Goal: Contribute content

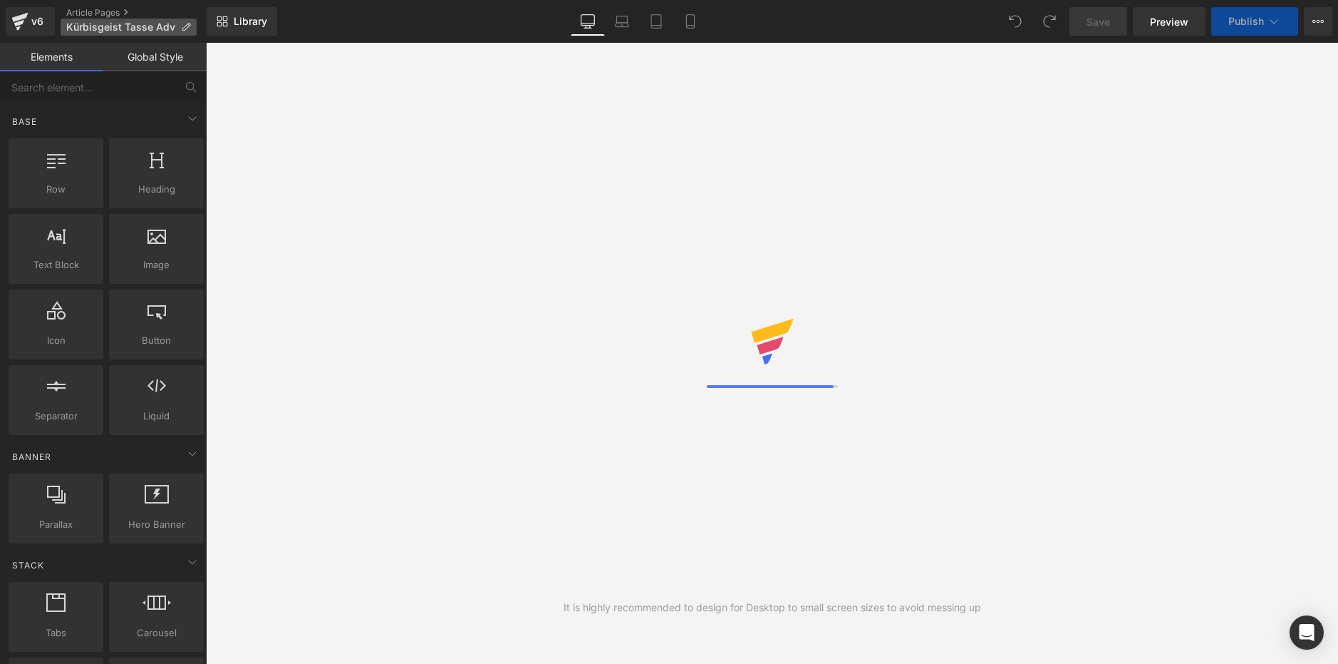
click at [123, 30] on span "Kürbisgeist Tasse Adv" at bounding box center [120, 26] width 109 height 11
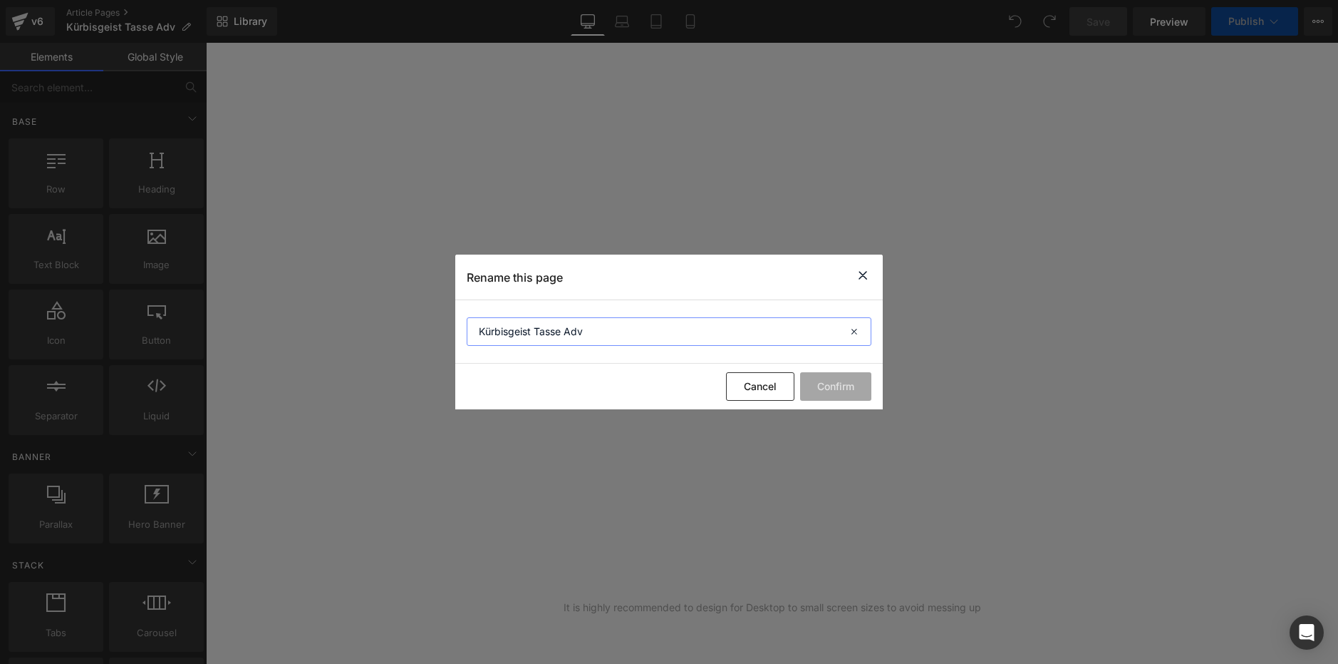
click at [532, 336] on input "Kürbisgeist Tasse Adv" at bounding box center [669, 331] width 405 height 29
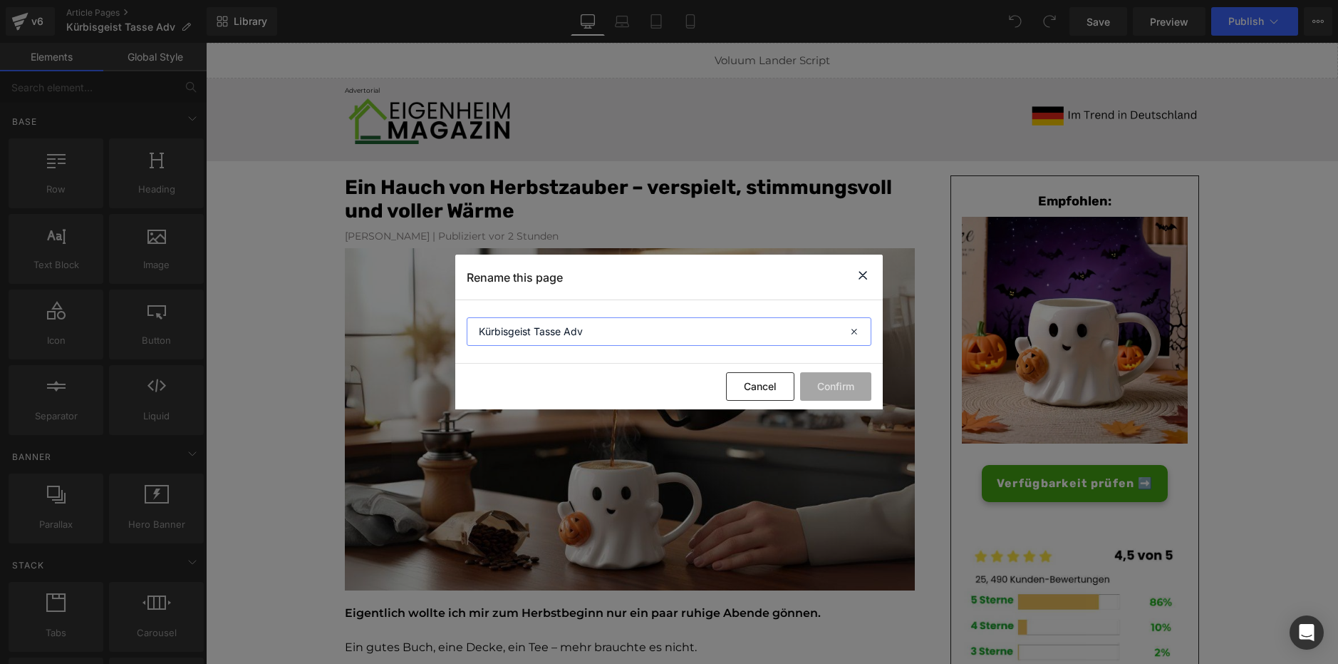
click at [532, 336] on input "Kürbisgeist Tasse Adv" at bounding box center [669, 331] width 405 height 29
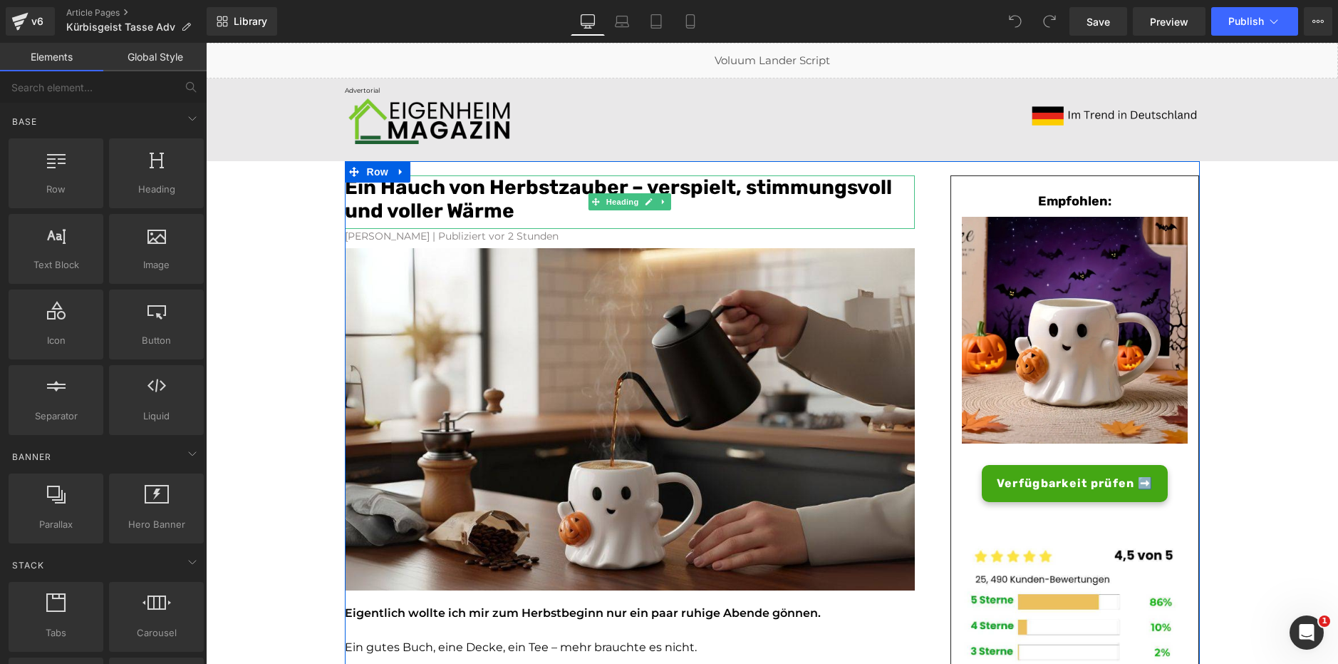
click at [492, 188] on font "Ein Hauch von Herbstzauber – verspielt, stimmungsvoll und voller Wärme" at bounding box center [618, 199] width 547 height 48
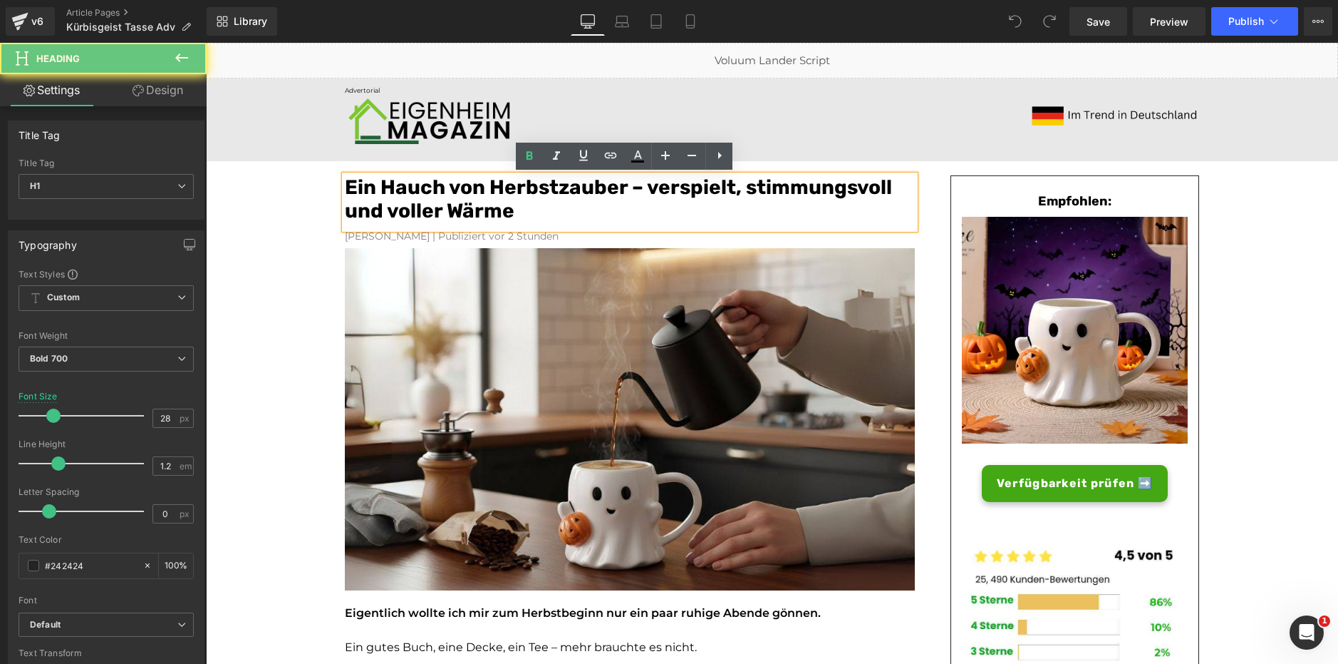
click at [493, 189] on font "Ein Hauch von Herbstzauber – verspielt, stimmungsvoll und voller Wärme" at bounding box center [618, 199] width 547 height 48
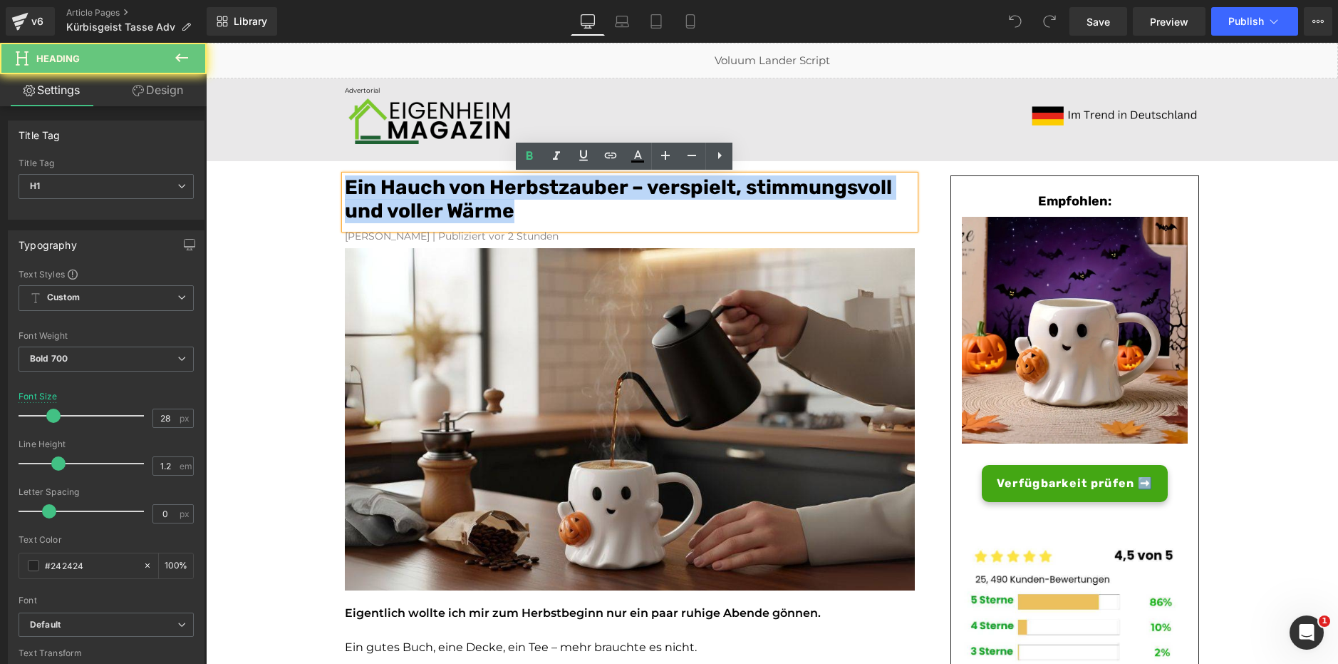
click at [493, 189] on font "Ein Hauch von Herbstzauber – verspielt, stimmungsvoll und voller Wärme" at bounding box center [618, 199] width 547 height 48
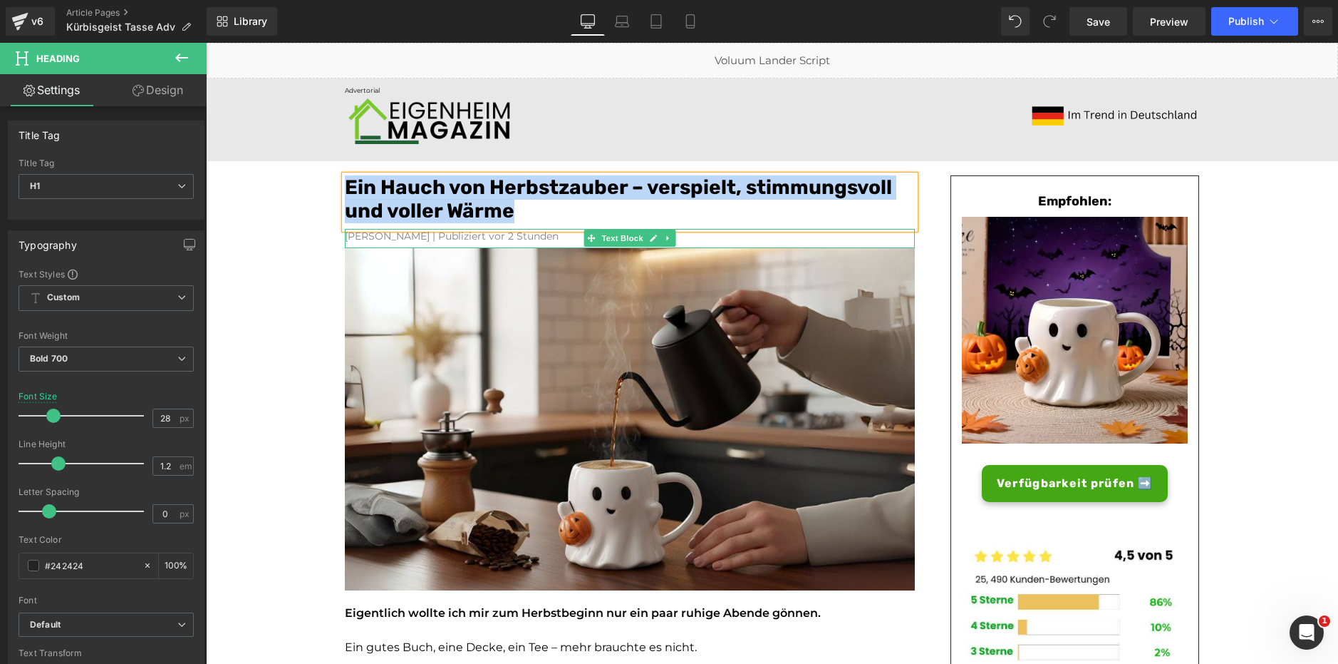
click at [450, 236] on font "[PERSON_NAME] | Publiziert vor 2 Stunden" at bounding box center [452, 235] width 214 height 13
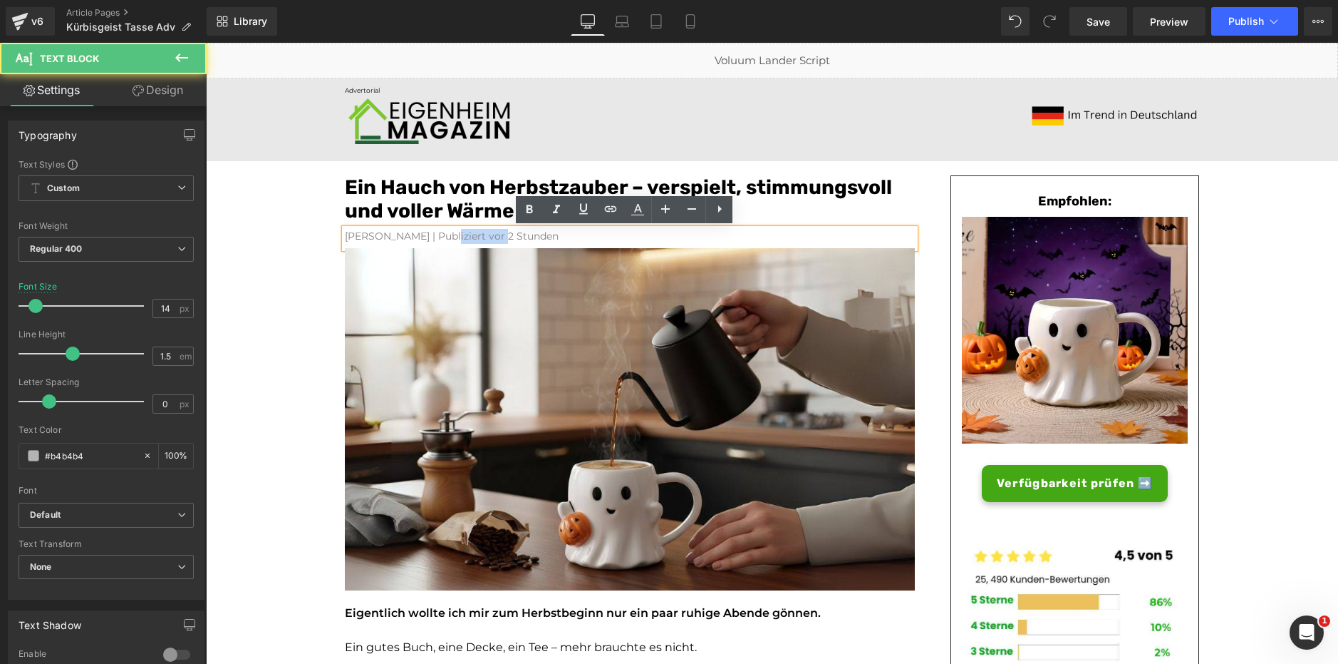
click at [450, 236] on font "[PERSON_NAME] | Publiziert vor 2 Stunden" at bounding box center [452, 235] width 214 height 13
paste div
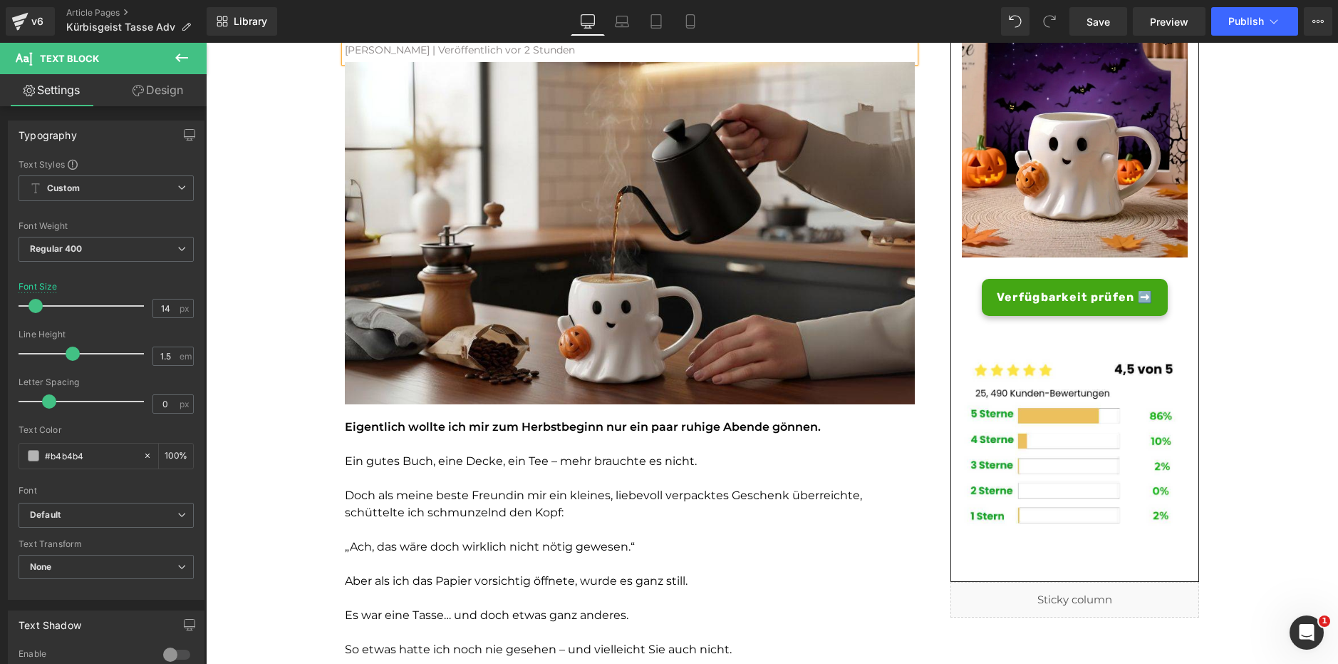
scroll to position [187, 0]
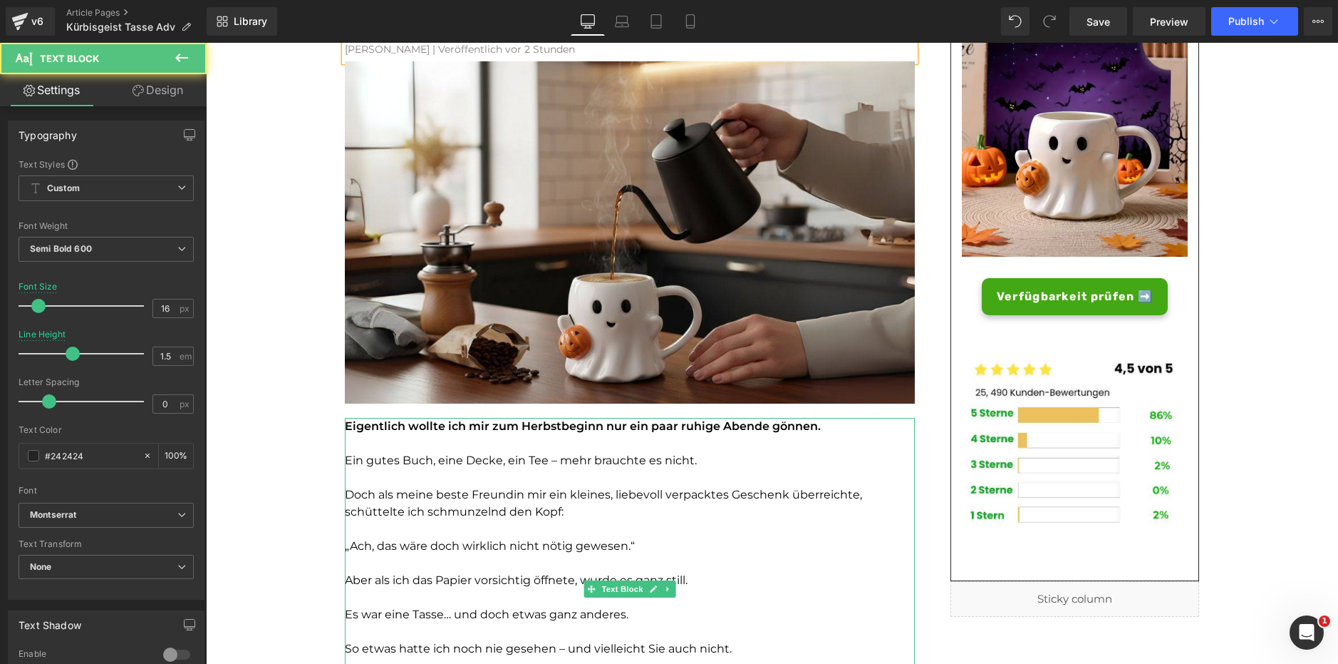
click at [469, 436] on p at bounding box center [630, 443] width 570 height 17
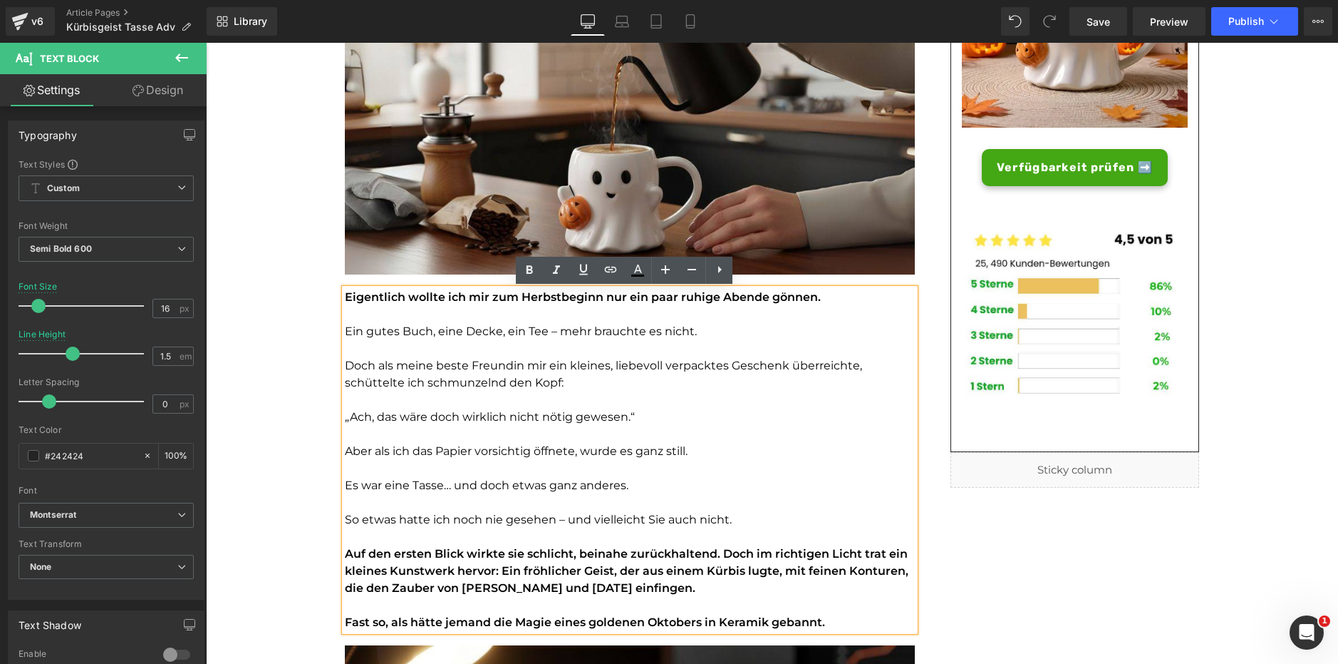
scroll to position [315, 0]
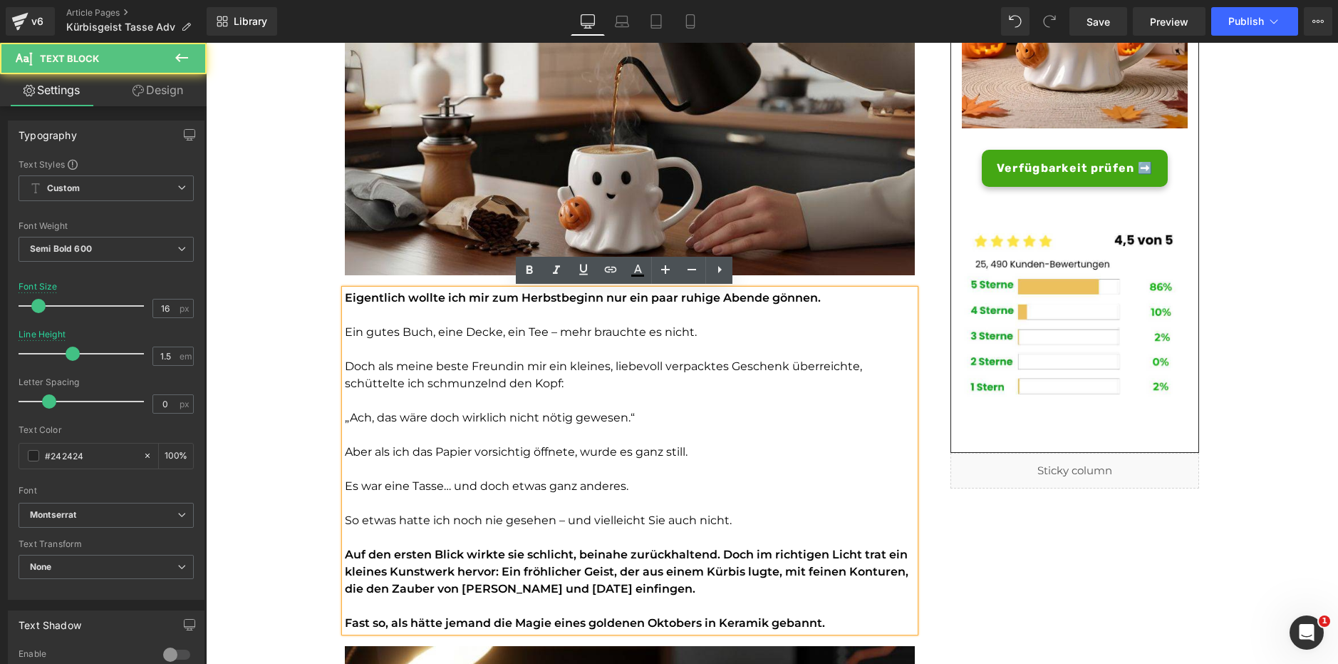
click at [594, 485] on font "Es war eine Tasse… und doch etwas ganz anderes." at bounding box center [487, 486] width 284 height 14
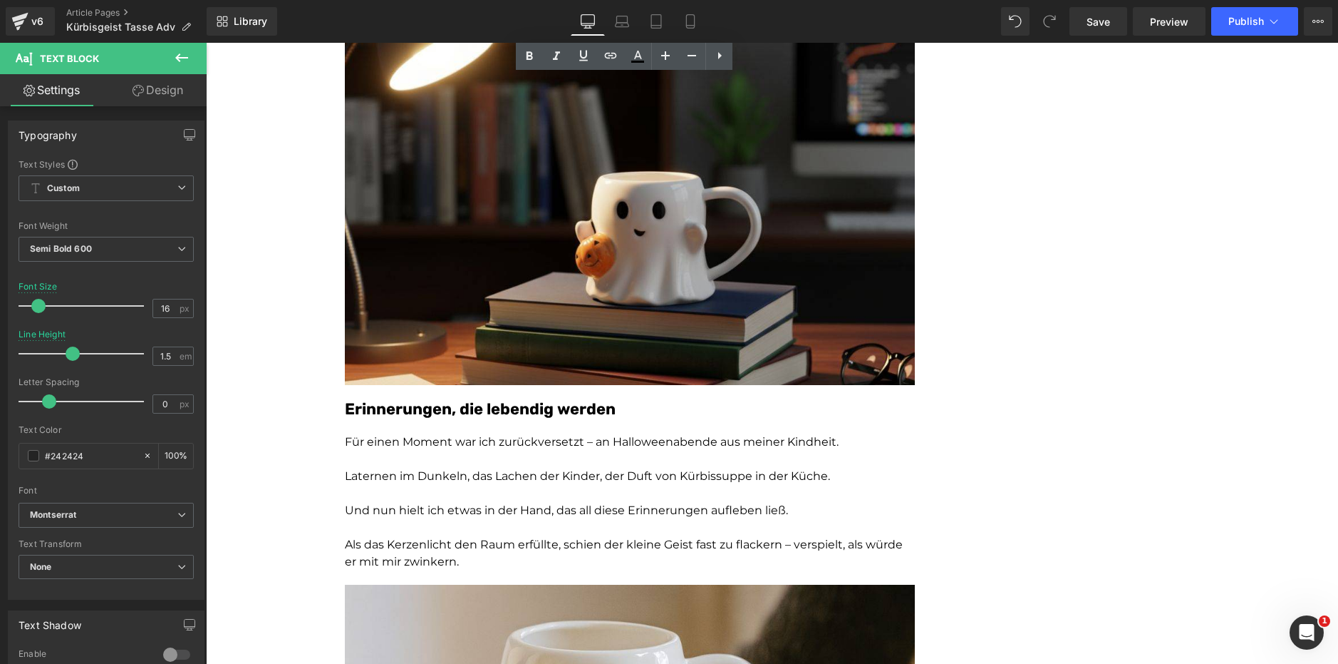
scroll to position [919, 0]
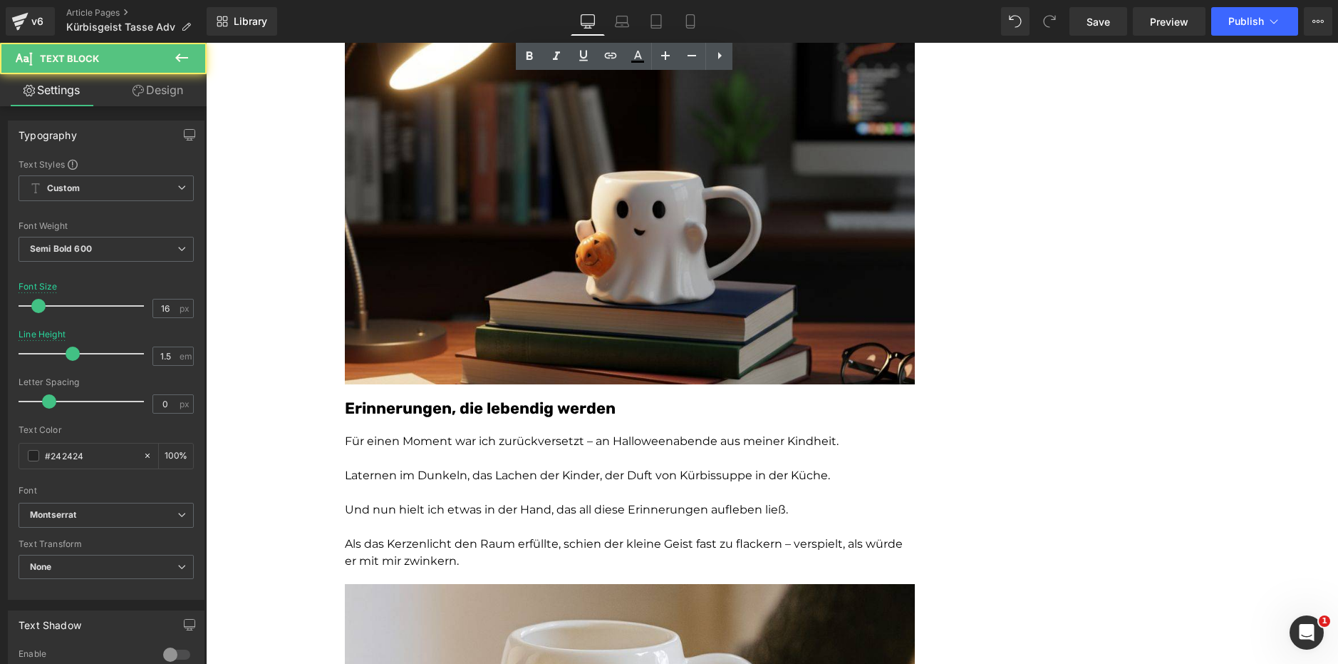
click at [579, 467] on p "Laternen im Dunkeln, das Lachen der Kinder, der Duft von Kürbissuppe in der Küc…" at bounding box center [630, 475] width 570 height 17
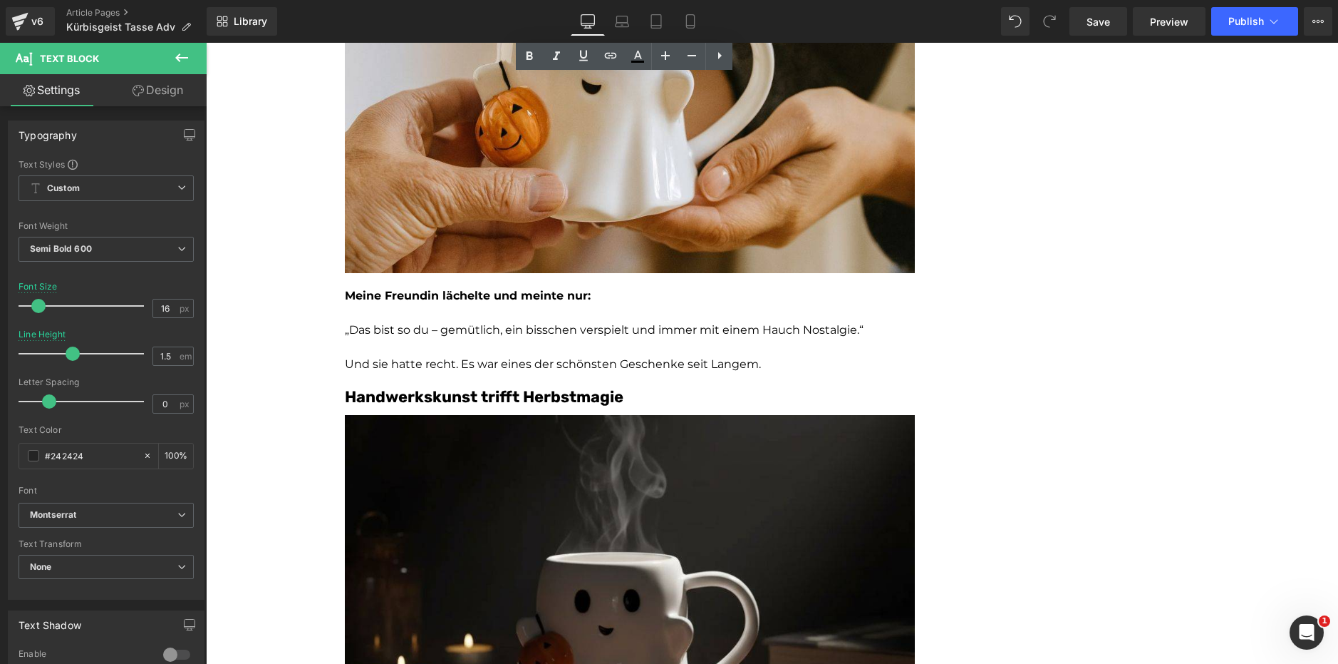
scroll to position [1571, 0]
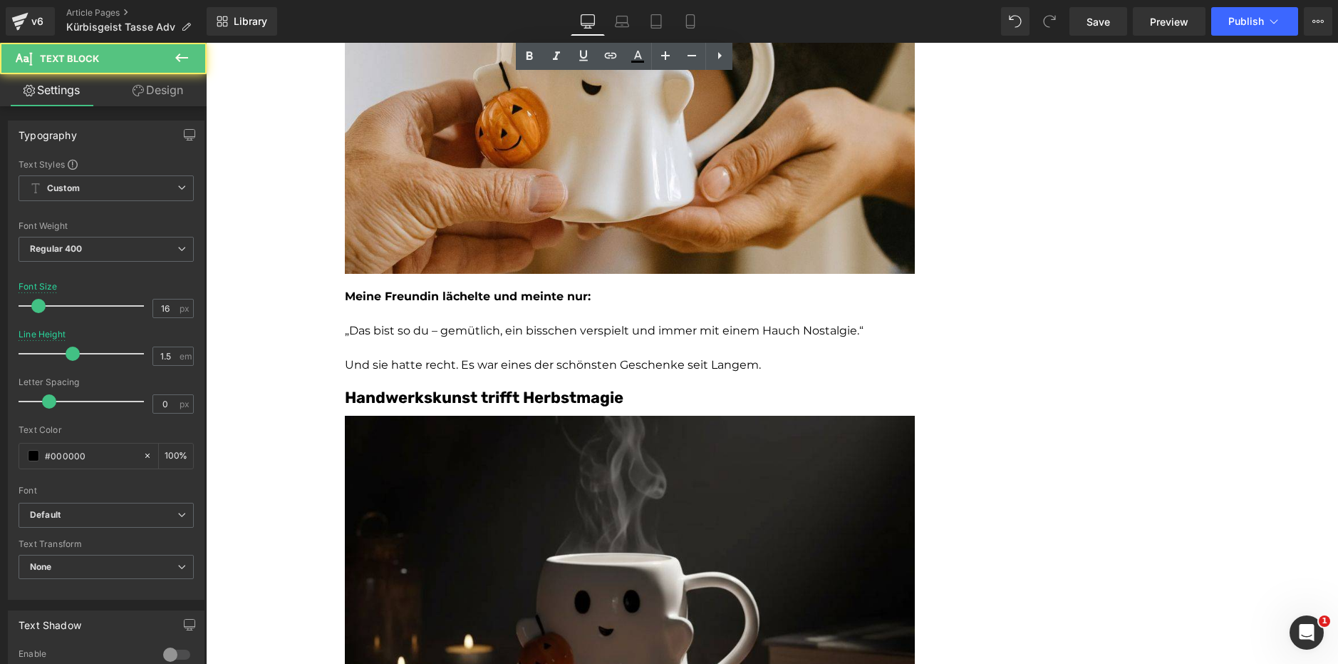
click at [495, 328] on p "„Das bist so du – gemütlich, ein bisschen verspielt und immer mit einem Hauch N…" at bounding box center [630, 330] width 570 height 17
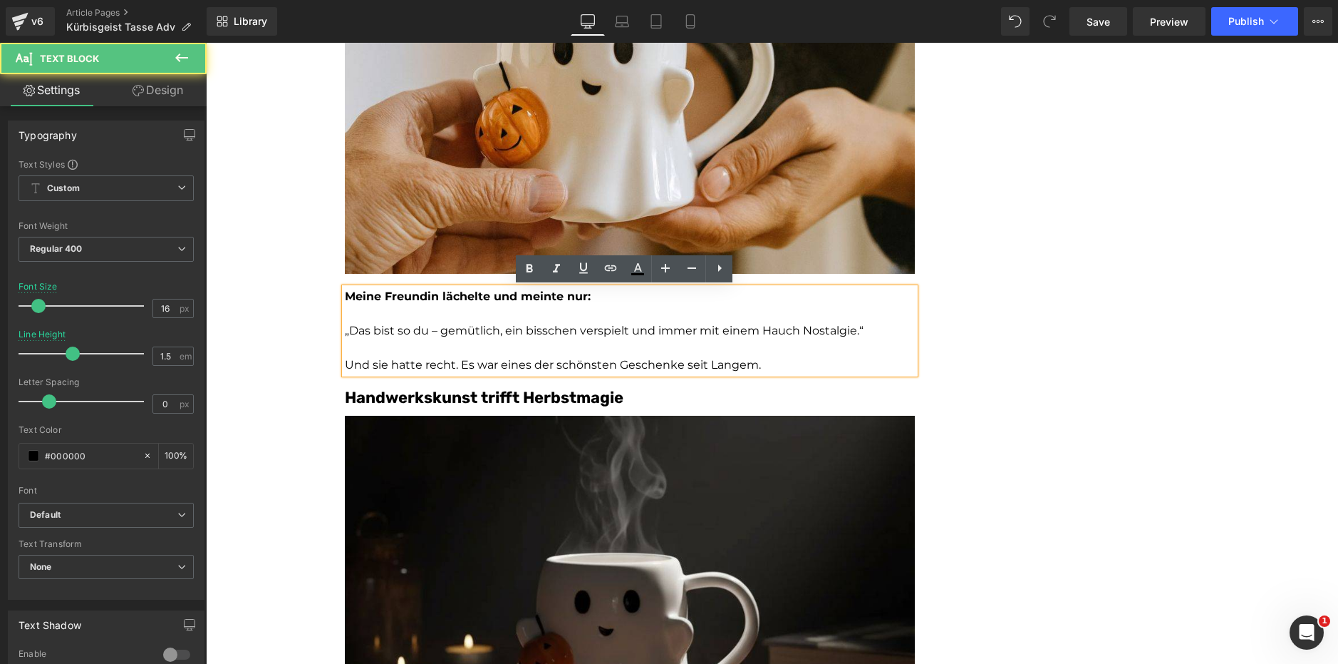
click at [495, 328] on p "„Das bist so du – gemütlich, ein bisschen verspielt und immer mit einem Hauch N…" at bounding box center [630, 330] width 570 height 17
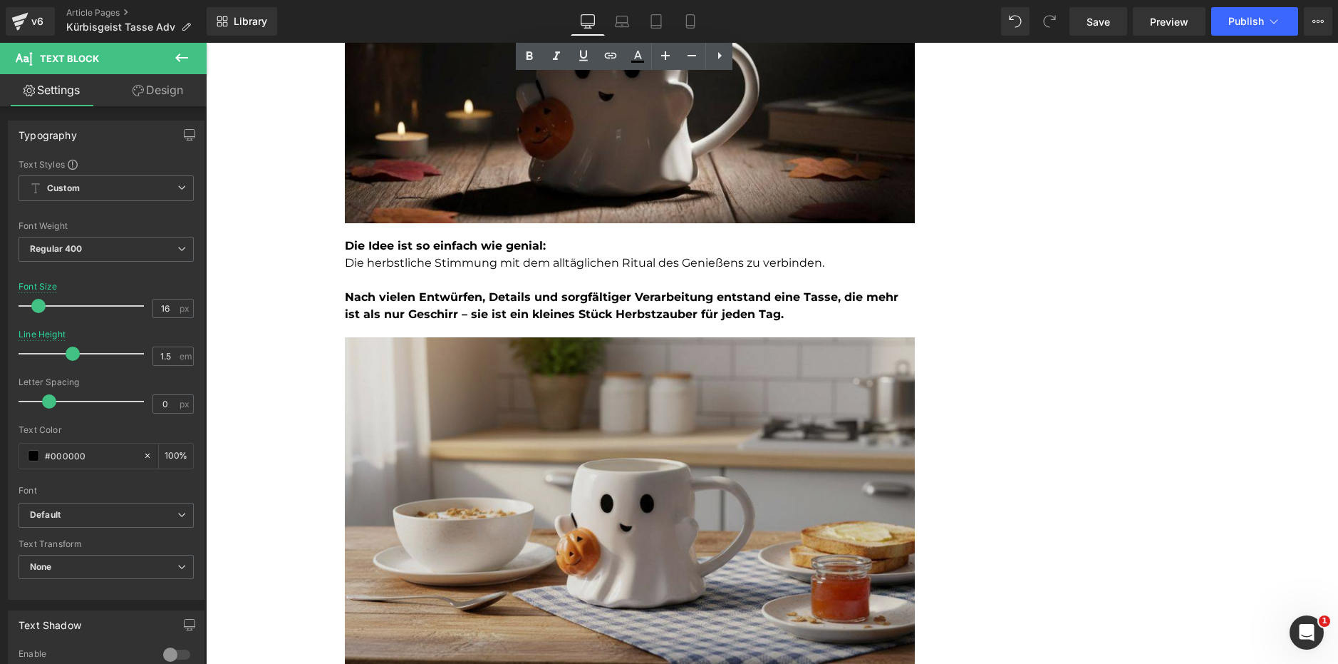
scroll to position [2105, 0]
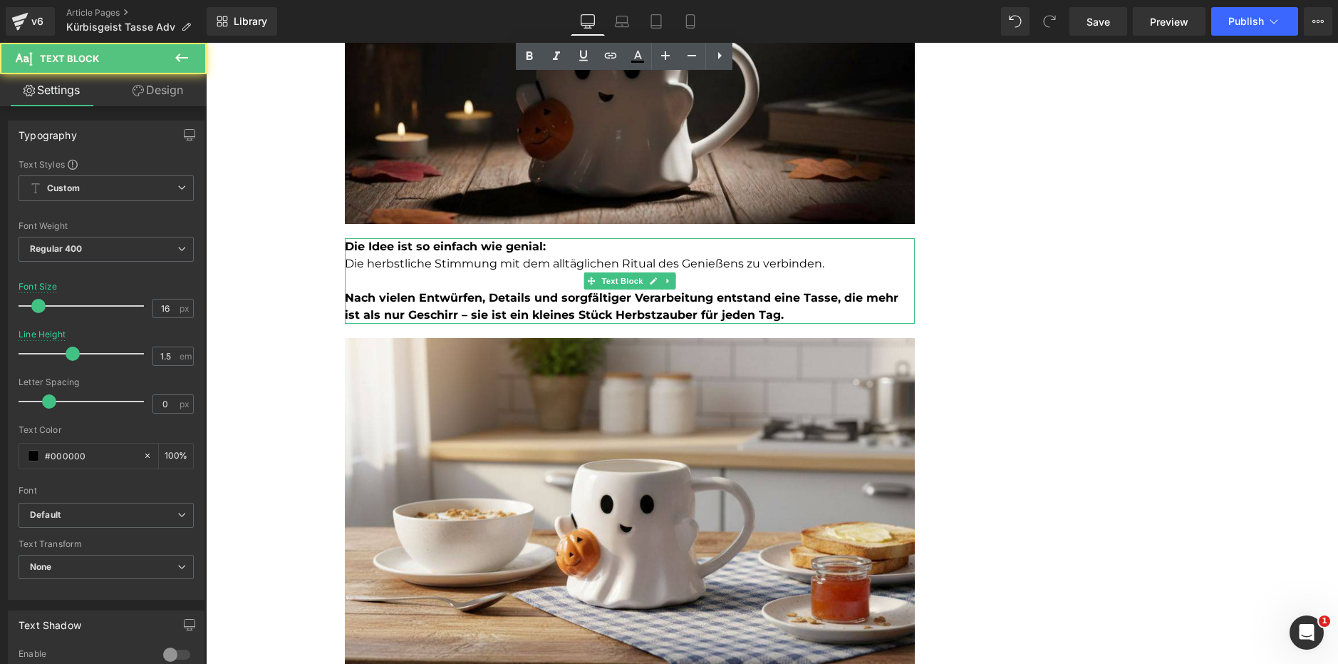
click at [533, 310] on strong "Nach vielen Entwürfen, Details und sorgfältiger Verarbeitung entstand eine Tass…" at bounding box center [622, 306] width 554 height 31
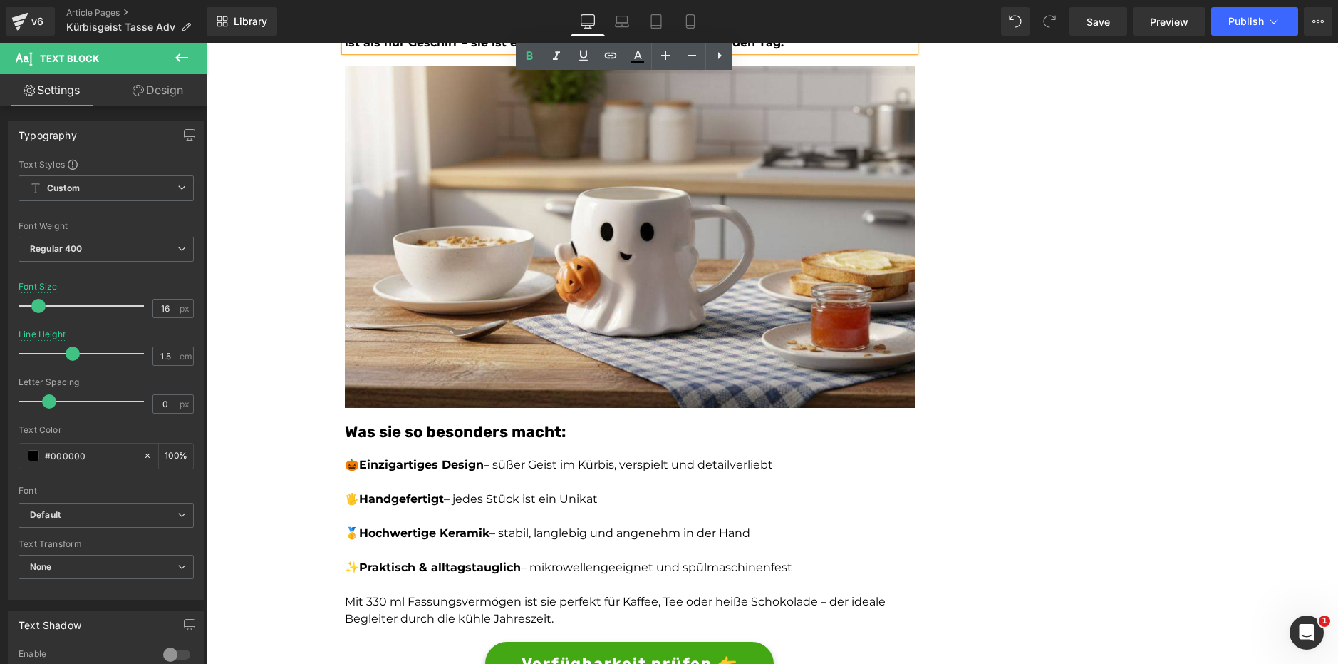
scroll to position [2378, 0]
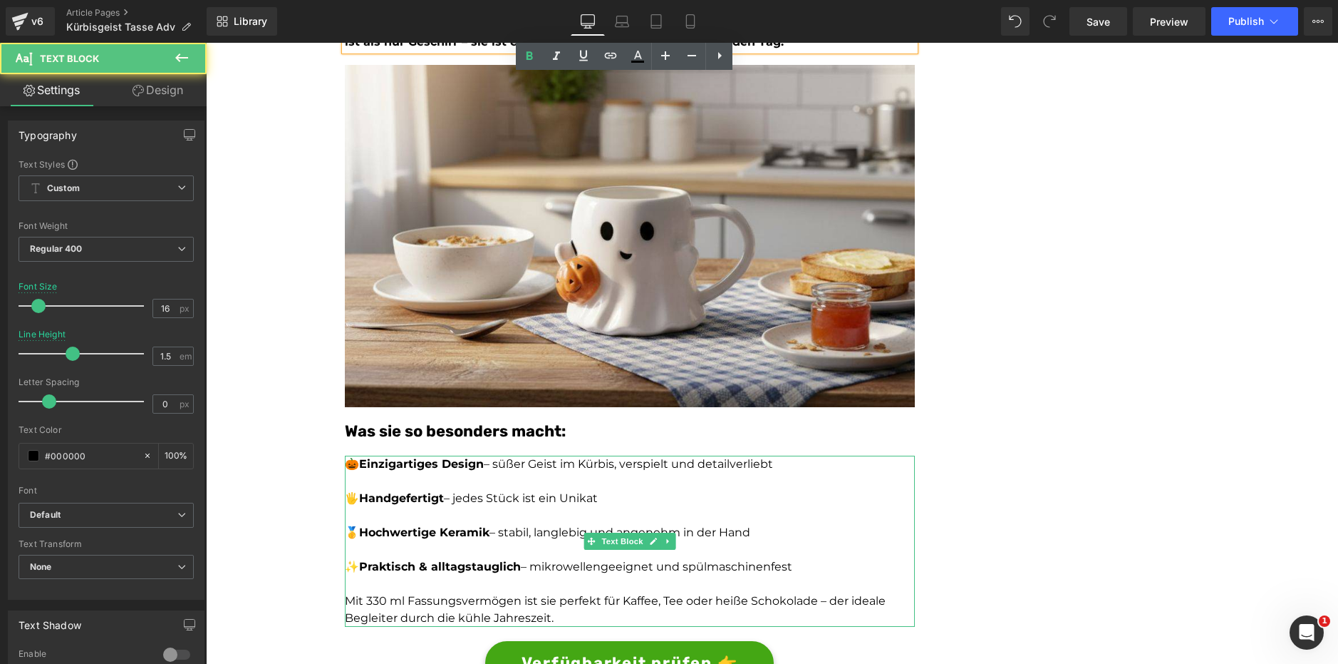
click at [485, 514] on p at bounding box center [630, 515] width 570 height 17
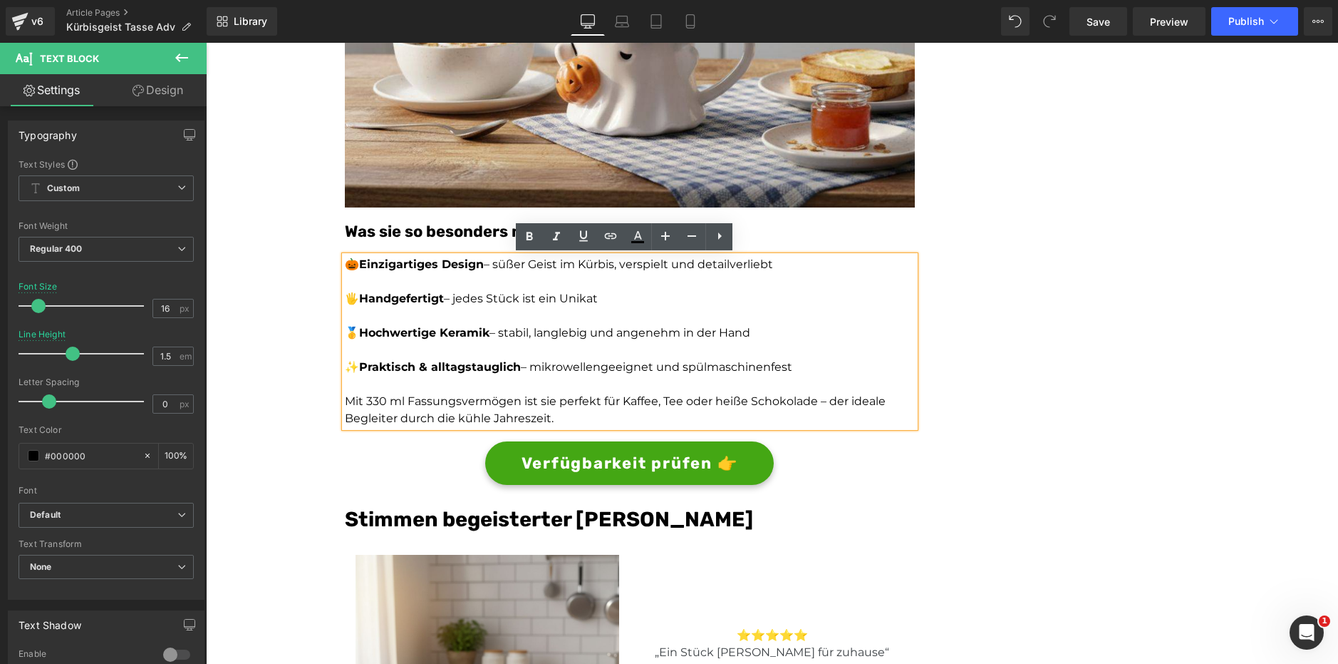
scroll to position [2578, 0]
click at [631, 458] on span "Button" at bounding box center [630, 463] width 33 height 17
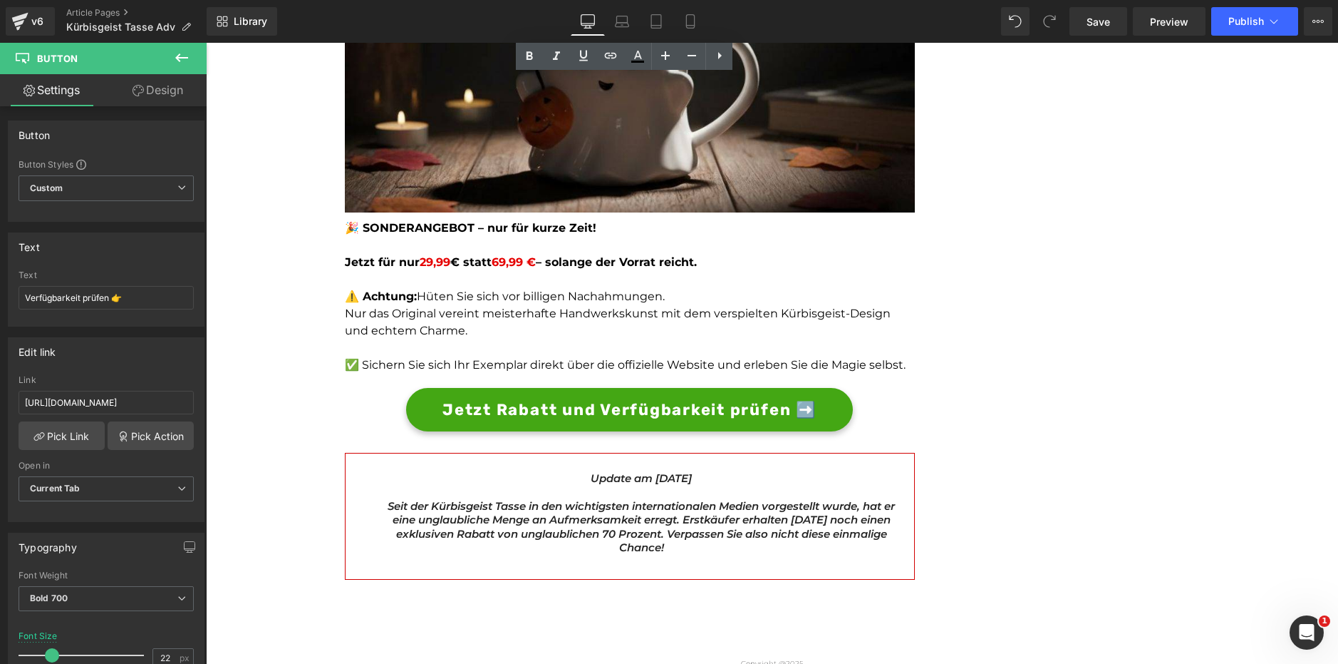
scroll to position [4166, 0]
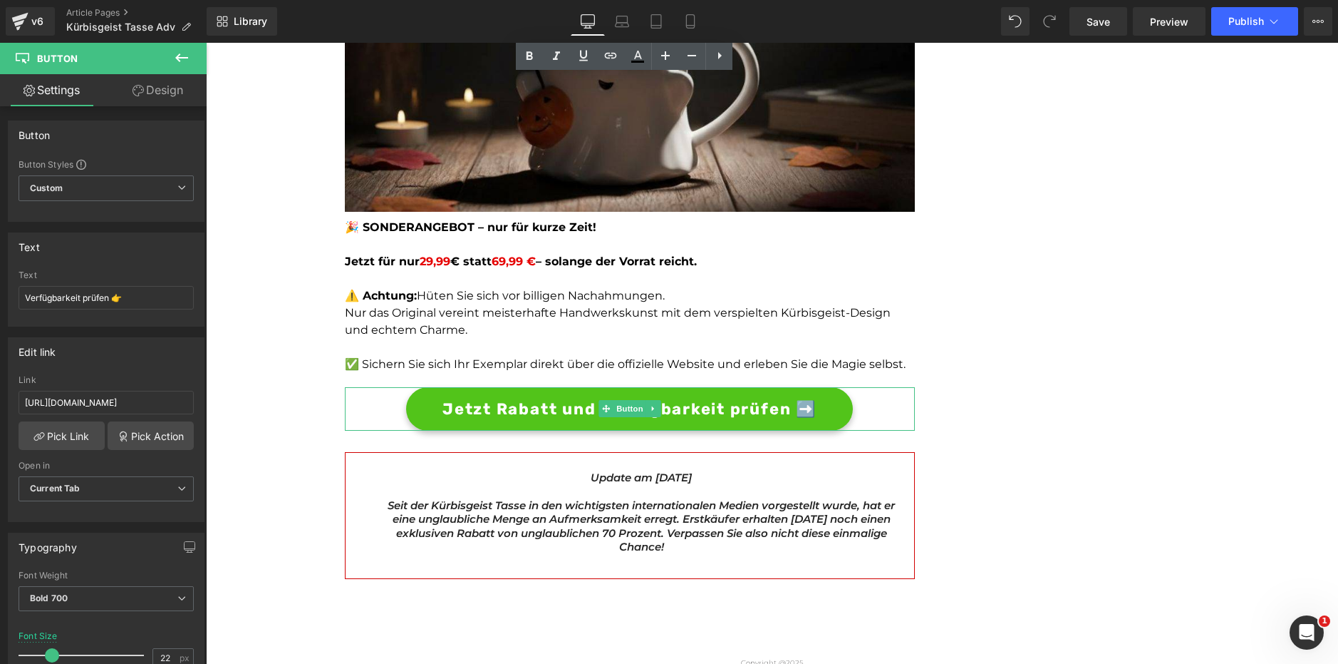
click at [616, 407] on span "Button" at bounding box center [630, 408] width 33 height 17
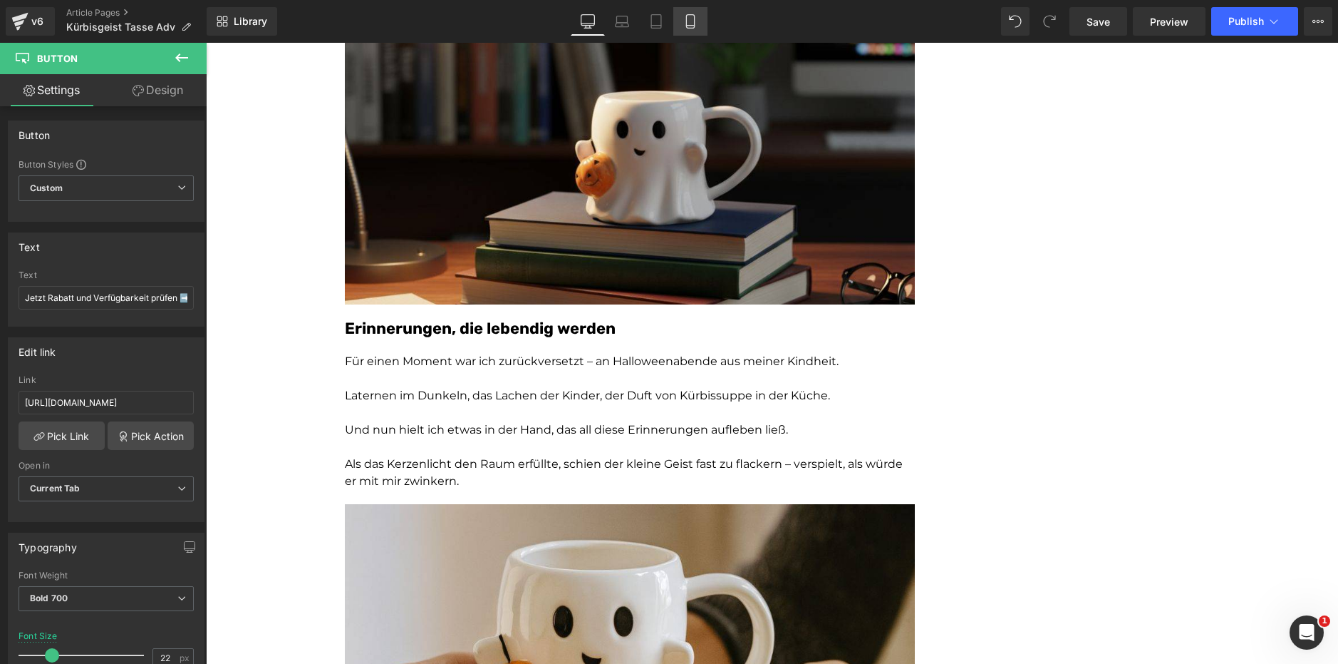
click at [694, 22] on icon at bounding box center [690, 21] width 14 height 14
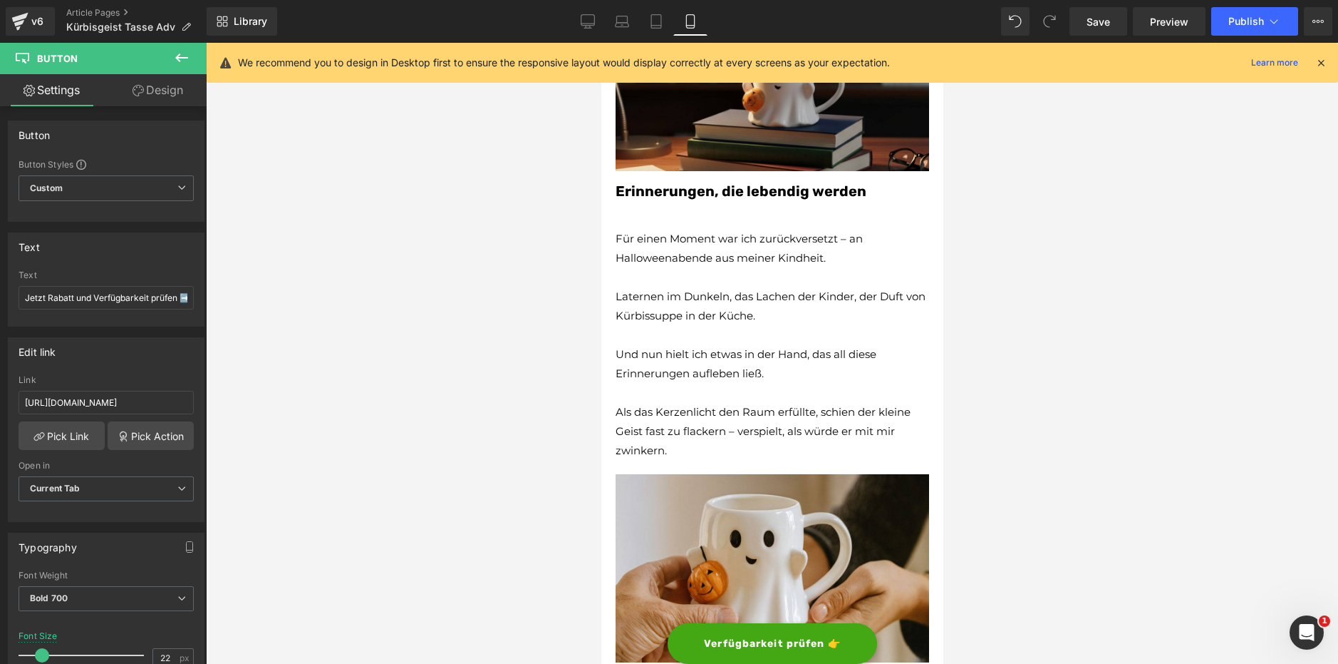
type input "14"
type input "100"
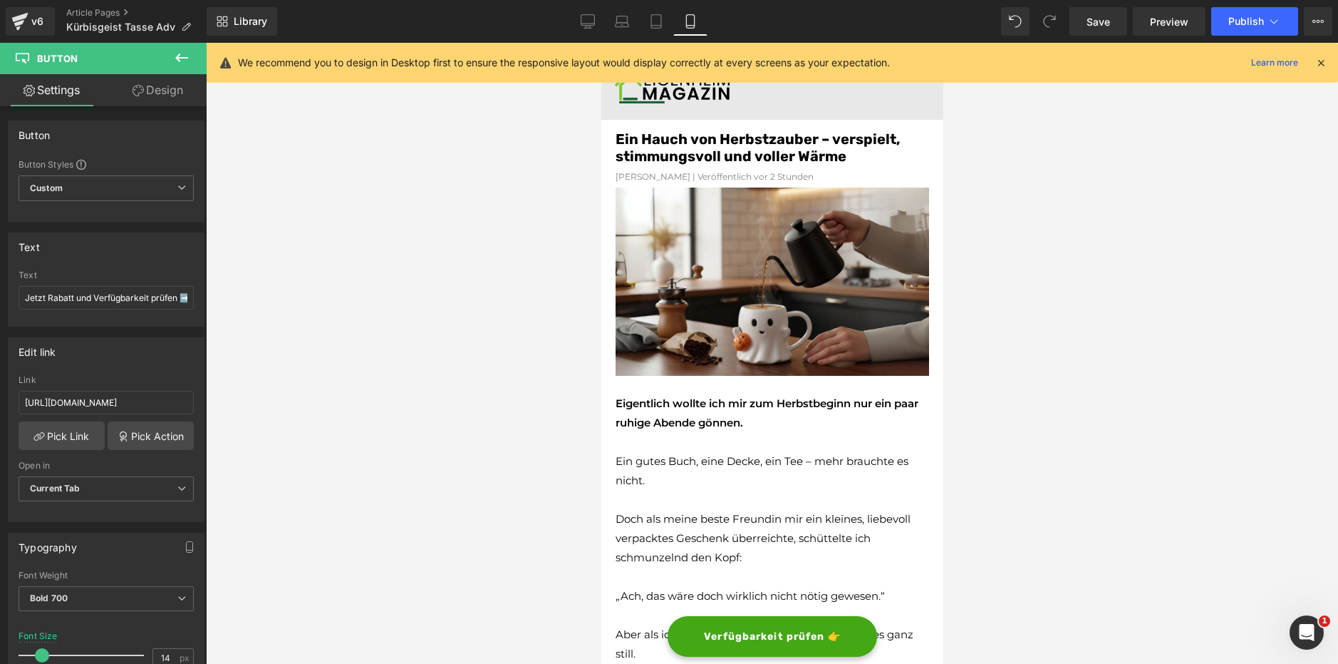
scroll to position [0, 0]
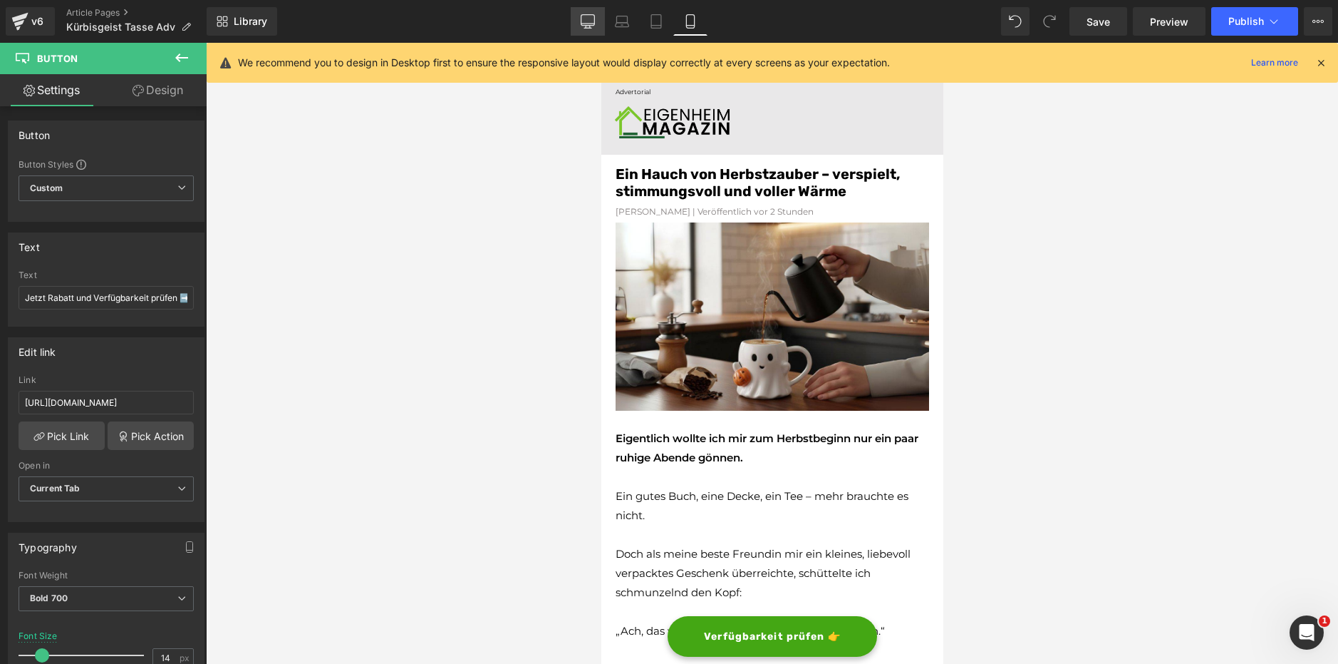
click at [589, 12] on link "Desktop" at bounding box center [588, 21] width 34 height 29
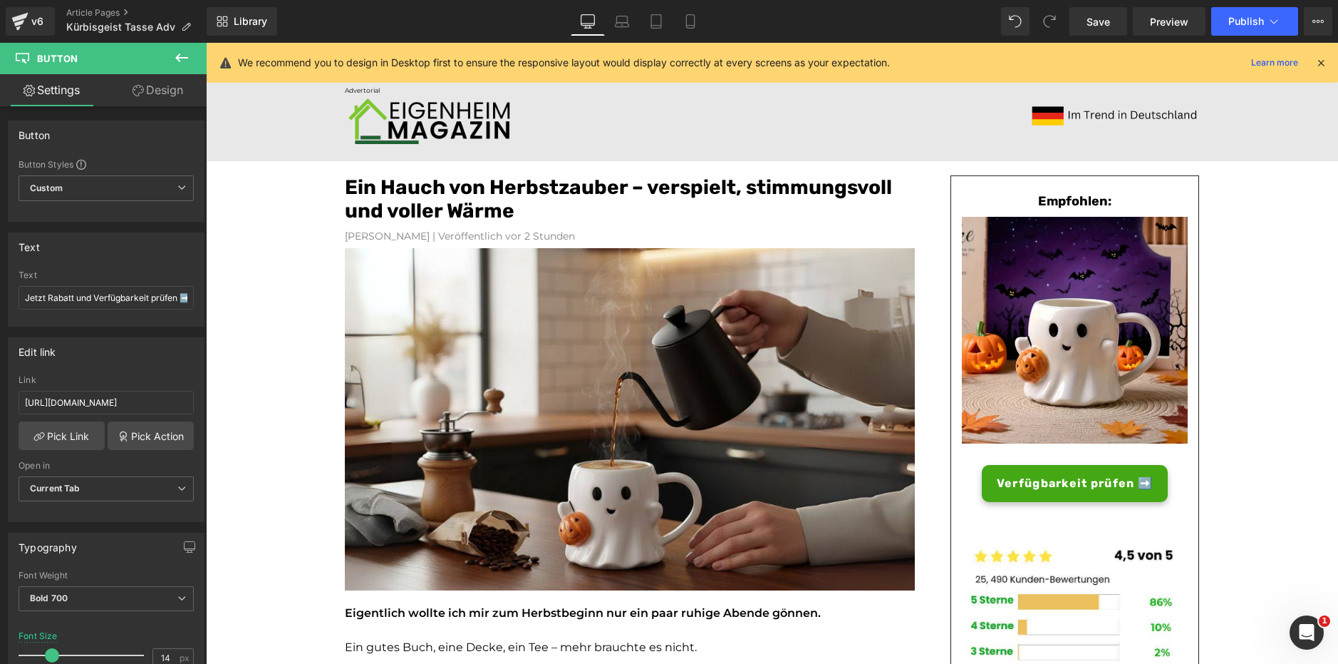
type input "22"
type input "100"
click at [1322, 58] on icon at bounding box center [1321, 62] width 13 height 13
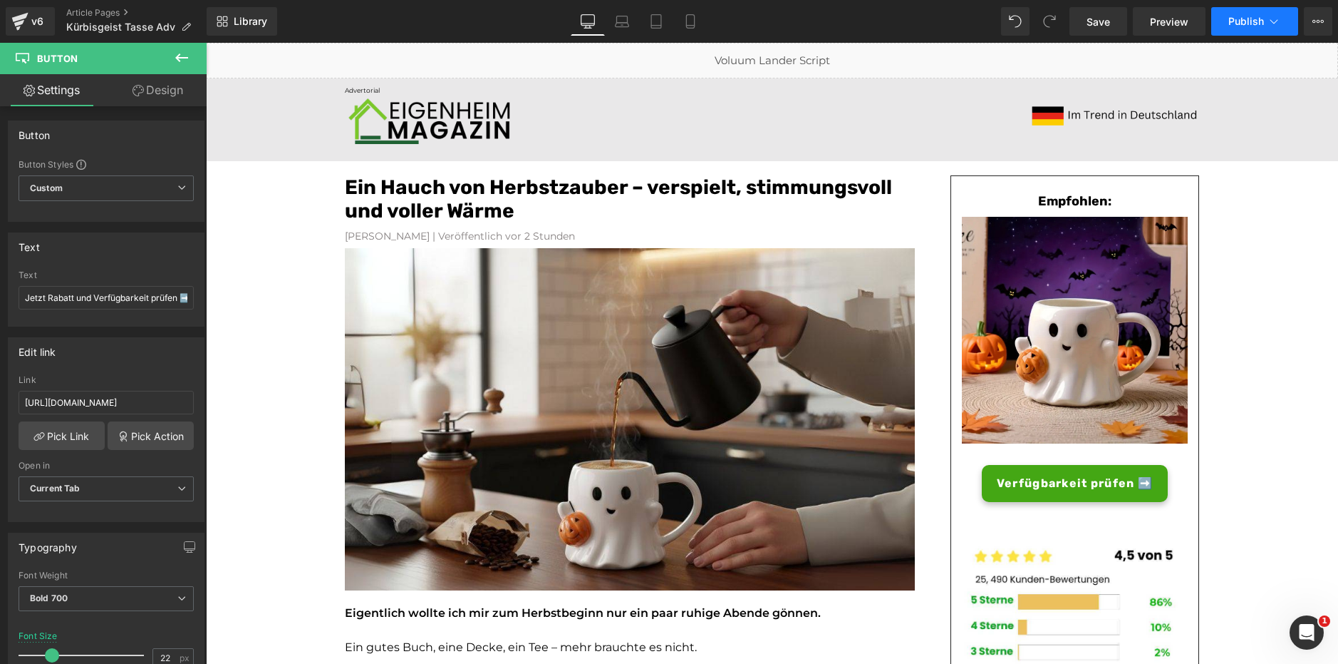
click at [1272, 20] on icon at bounding box center [1274, 21] width 14 height 14
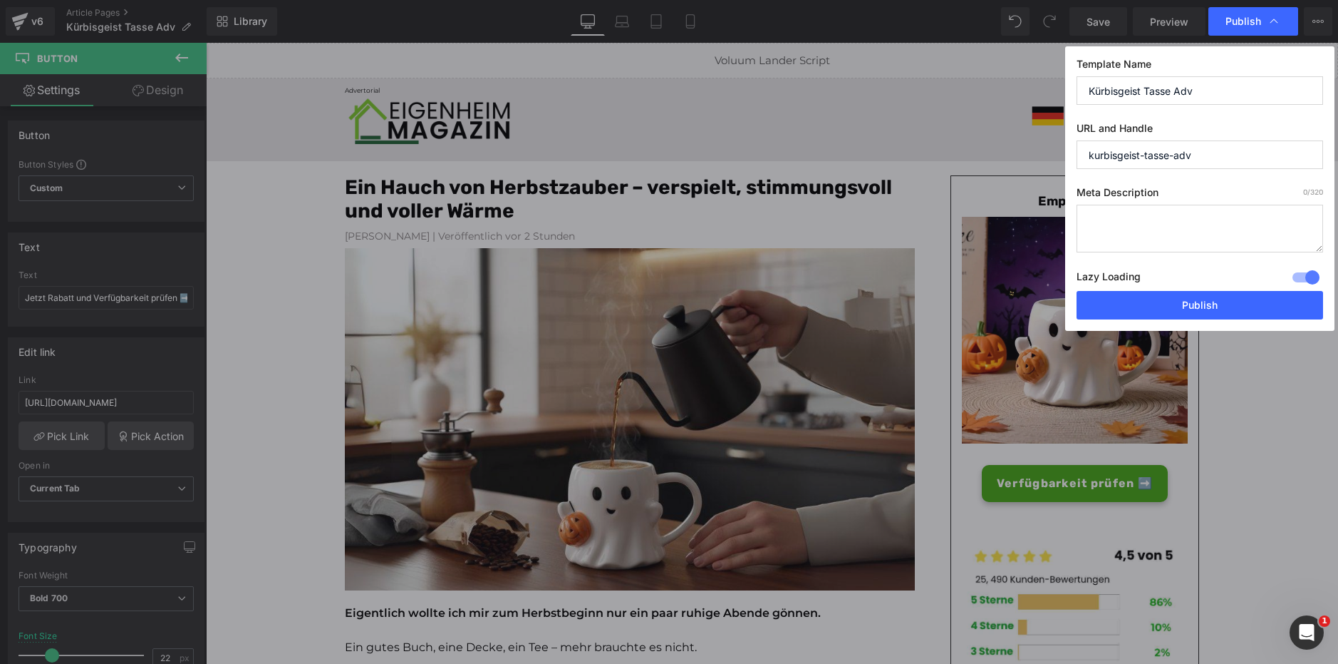
click at [1307, 266] on div at bounding box center [1306, 277] width 34 height 23
click at [1296, 306] on button "Publish" at bounding box center [1200, 305] width 247 height 29
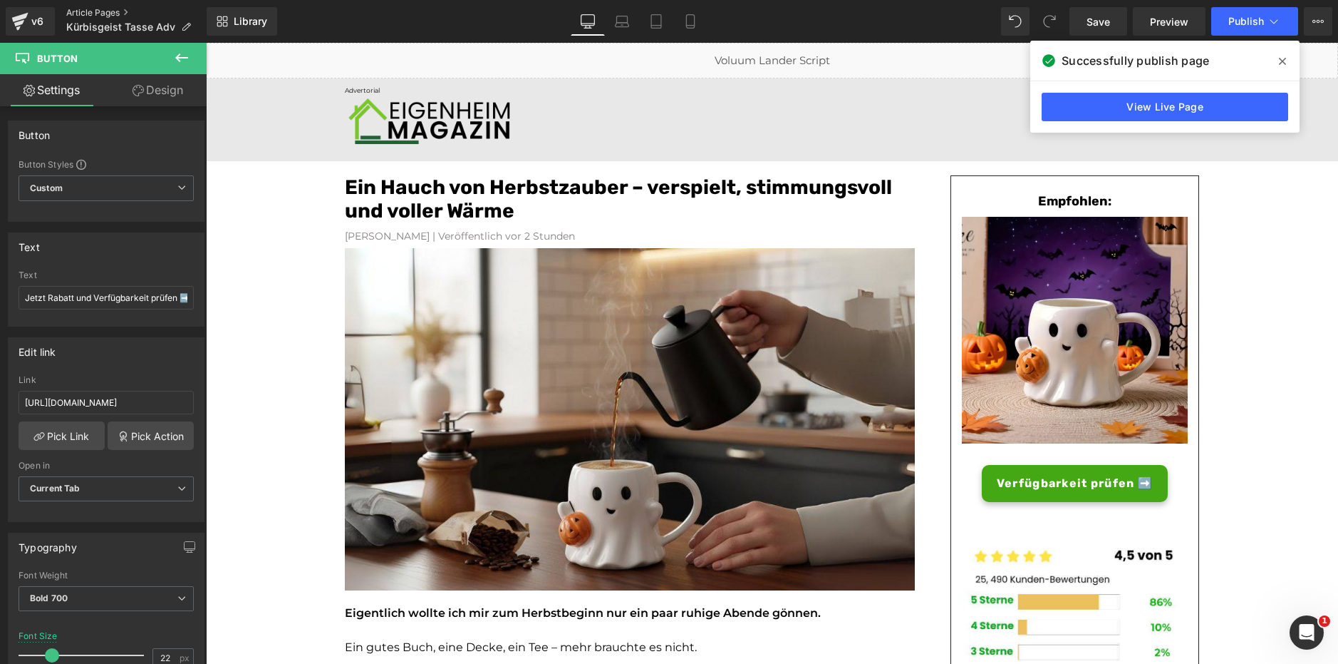
click at [126, 11] on link "Article Pages" at bounding box center [136, 12] width 140 height 11
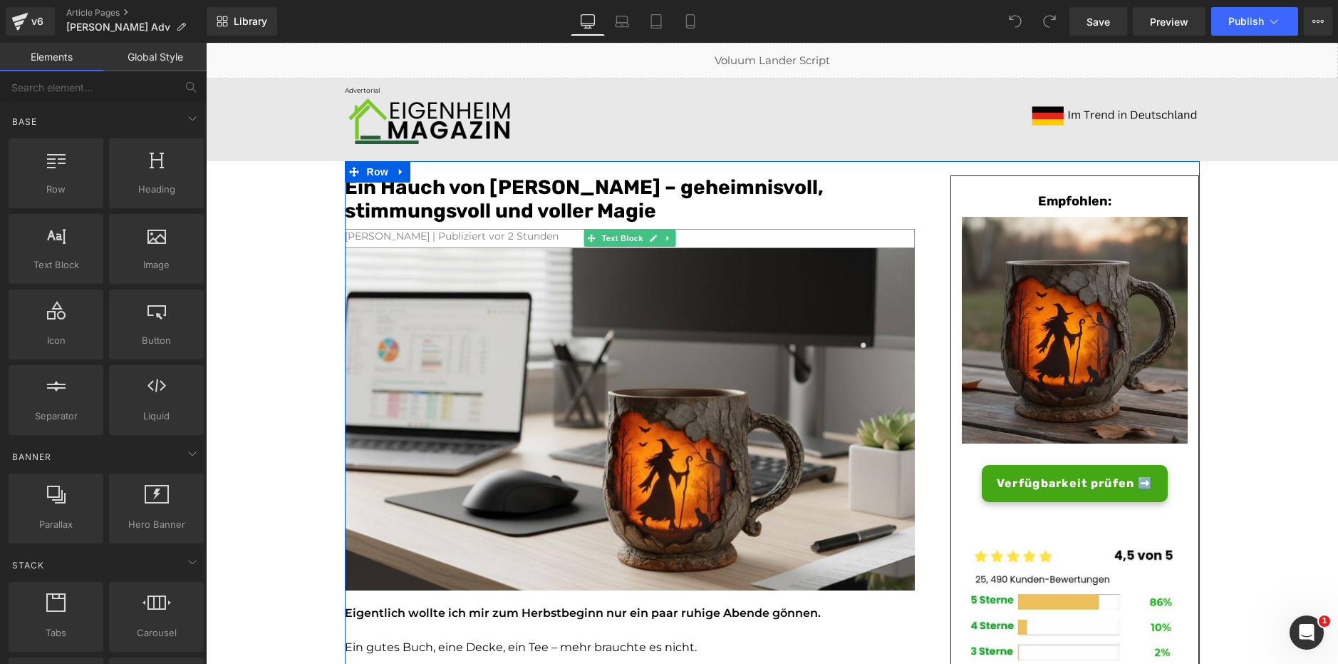
click at [458, 241] on font "[PERSON_NAME] | Publiziert vor 2 Stunden" at bounding box center [452, 235] width 214 height 13
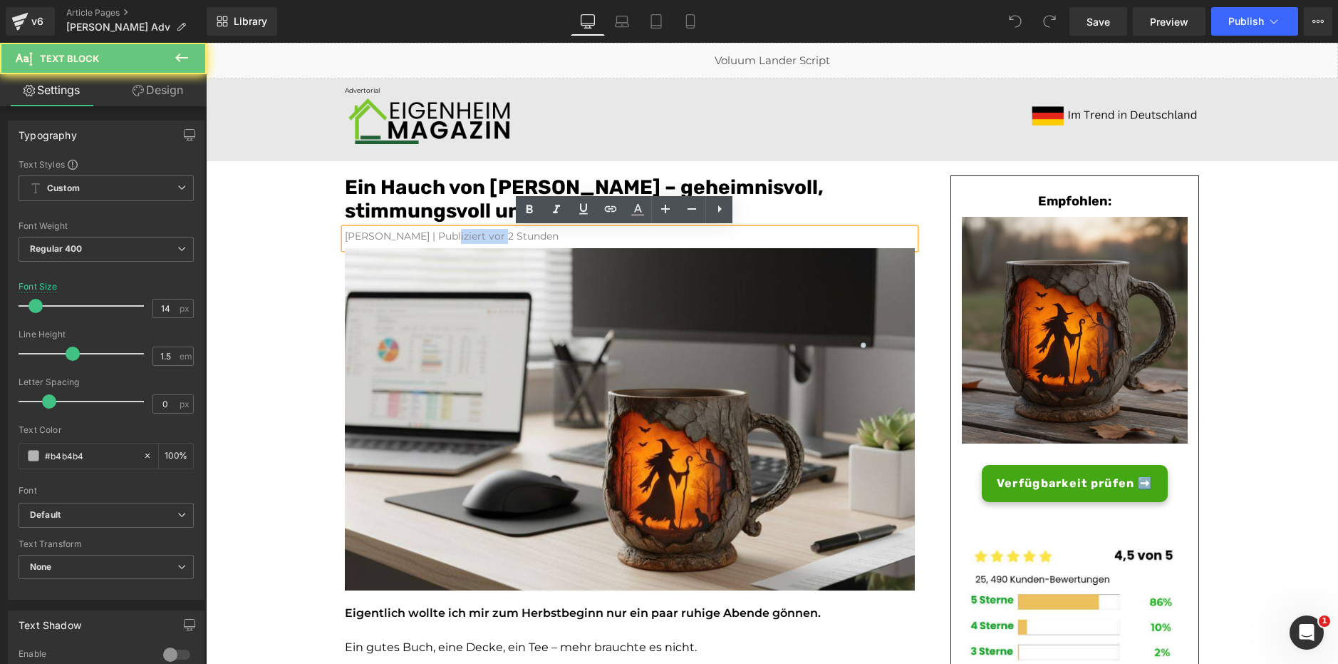
click at [459, 241] on font "[PERSON_NAME] | Publiziert vor 2 Stunden" at bounding box center [452, 235] width 214 height 13
paste div
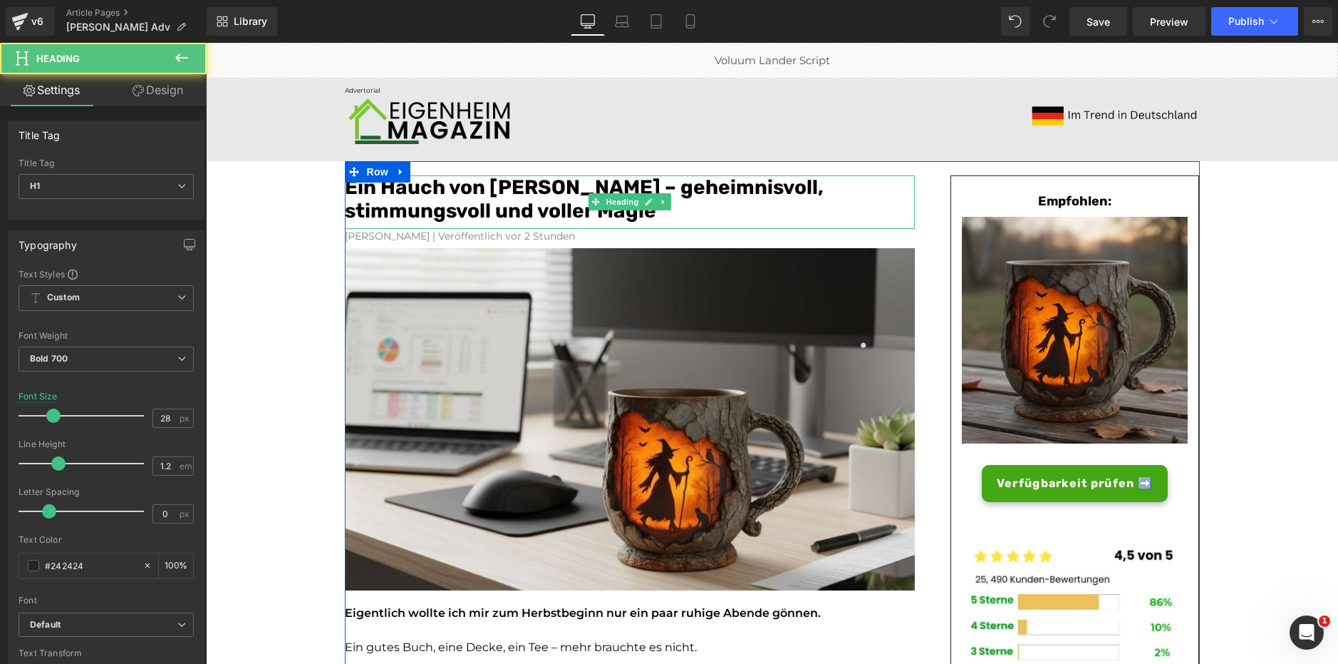
click at [462, 205] on font "Ein Hauch von Waldzauber – geheimnisvoll, stimmungsvoll und voller Magie" at bounding box center [584, 199] width 479 height 48
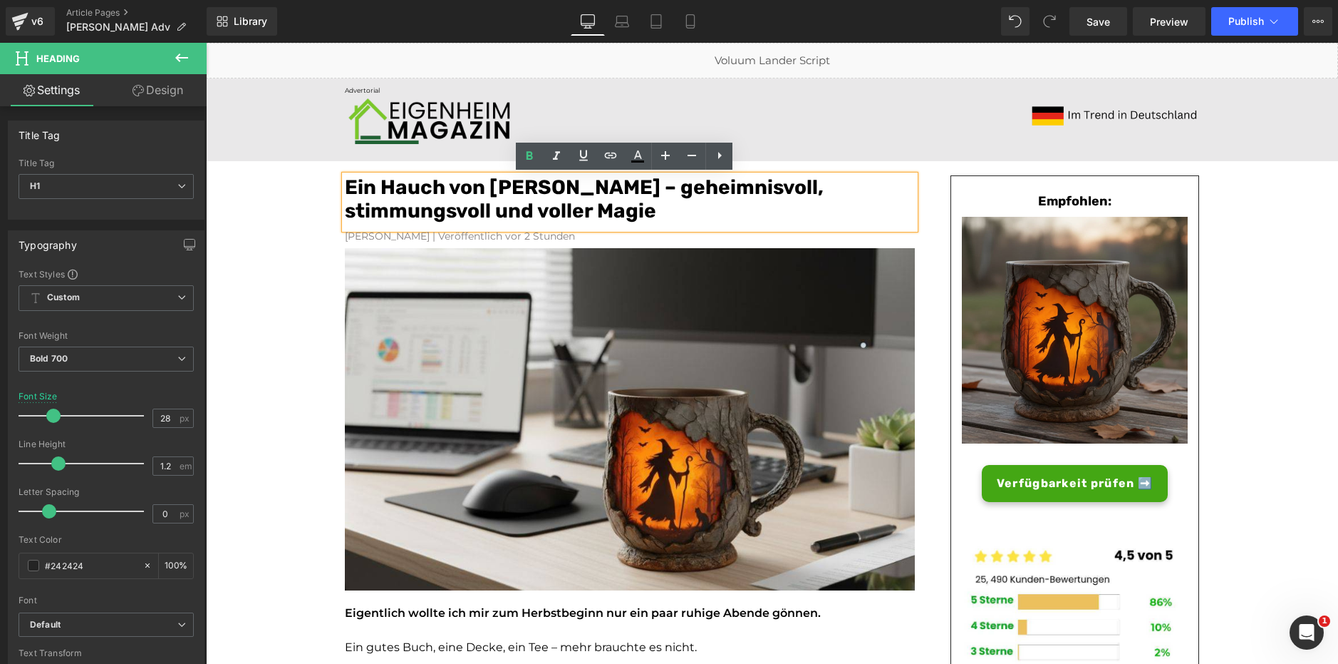
click at [462, 205] on font "Ein Hauch von Waldzauber – geheimnisvoll, stimmungsvoll und voller Magie" at bounding box center [584, 199] width 479 height 48
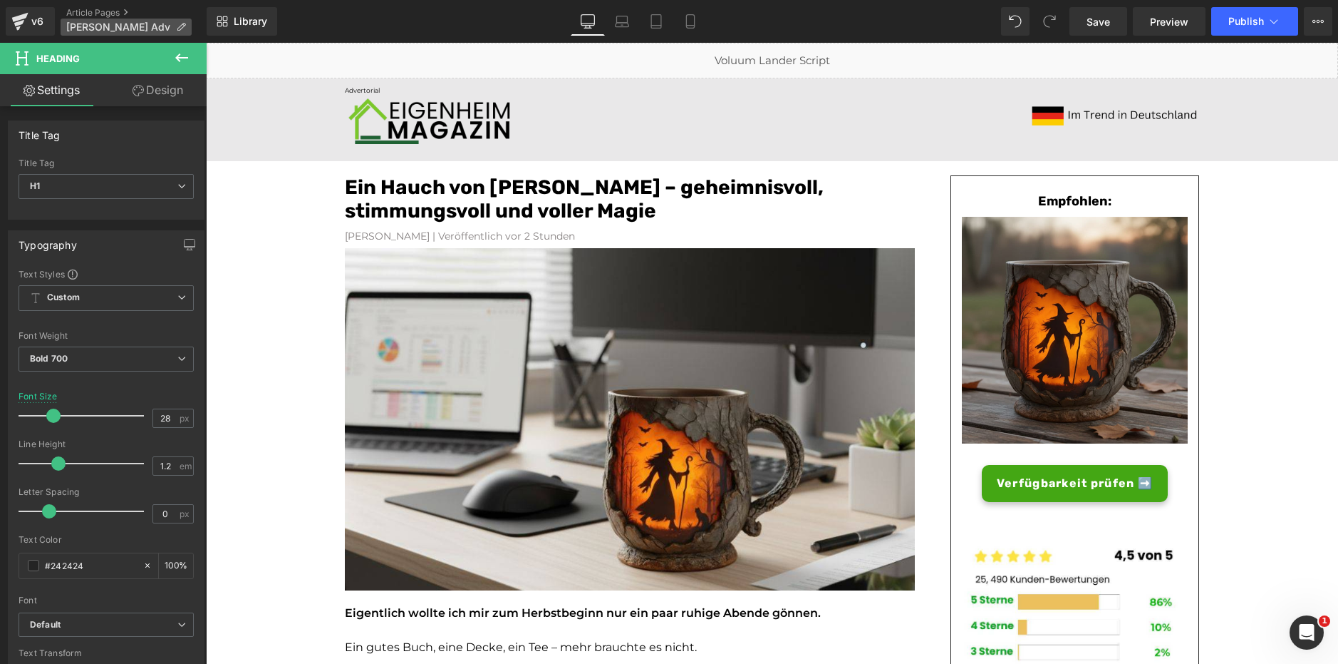
click at [169, 22] on span "HexenWald Becher Adv" at bounding box center [118, 26] width 104 height 11
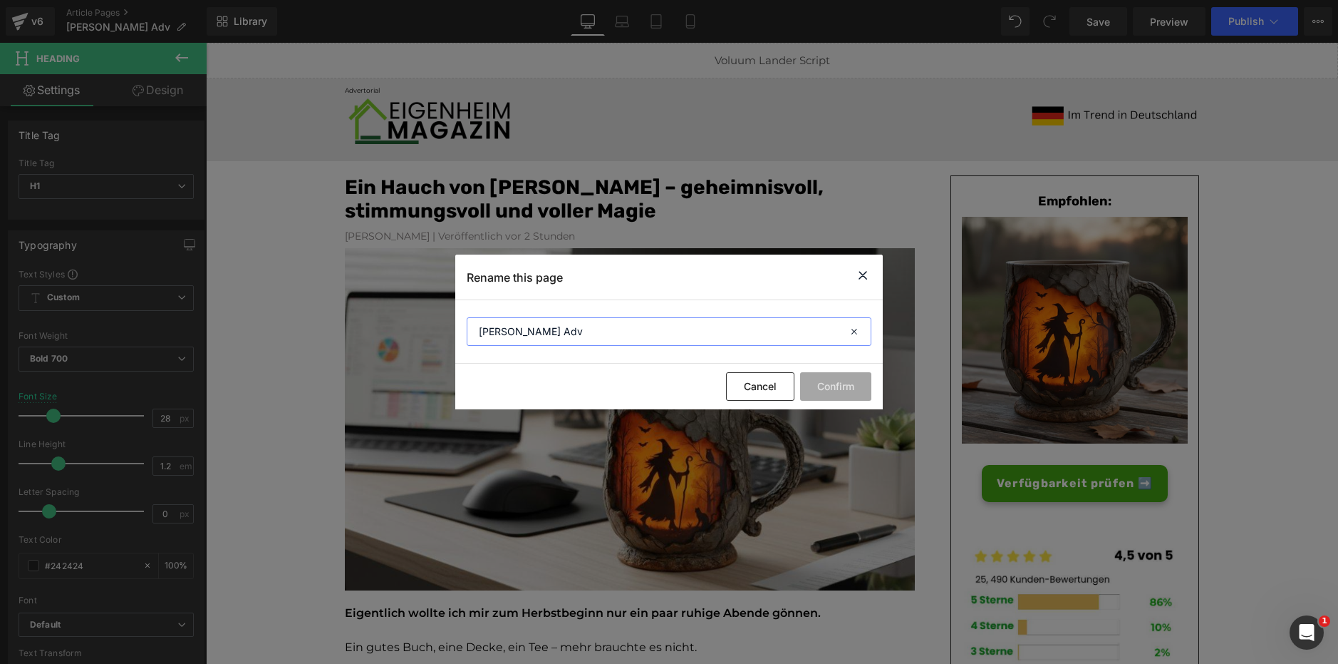
click at [534, 338] on input "HexenWald Becher Adv" at bounding box center [669, 331] width 405 height 29
drag, startPoint x: 631, startPoint y: 255, endPoint x: 425, endPoint y: 212, distance: 211.1
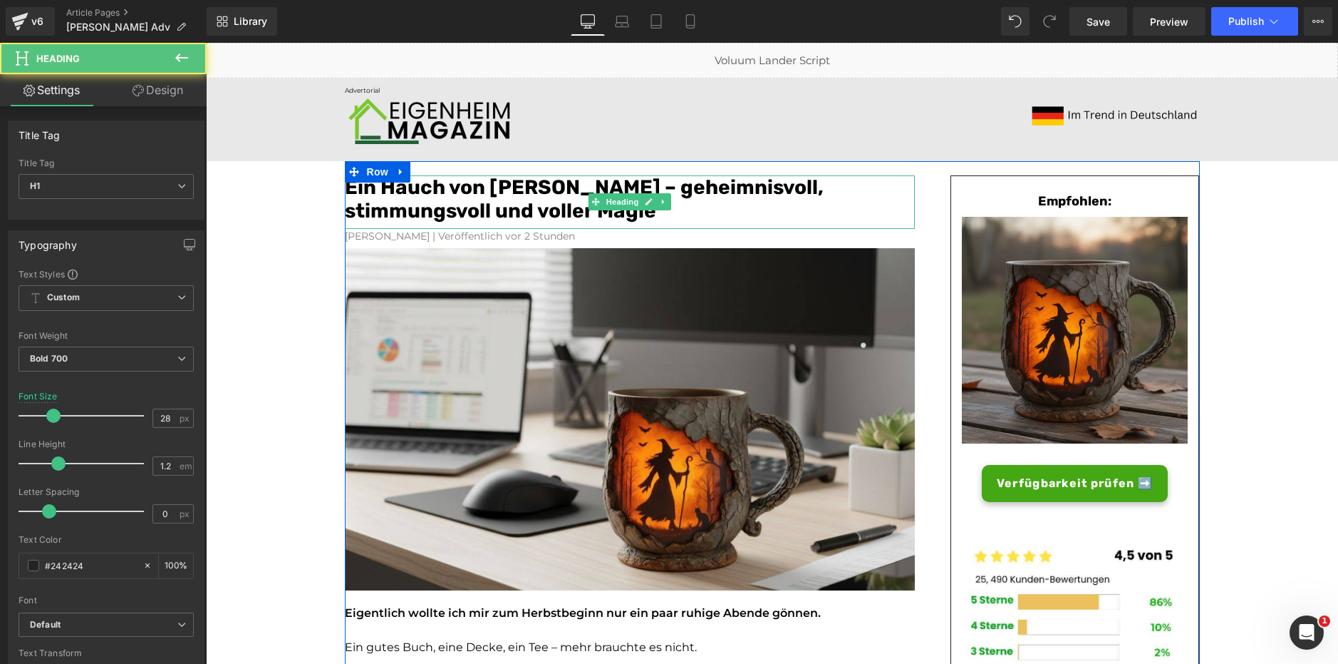
click at [450, 202] on font "Ein Hauch von Waldzauber – geheimnisvoll, stimmungsvoll und voller Magie" at bounding box center [584, 199] width 479 height 48
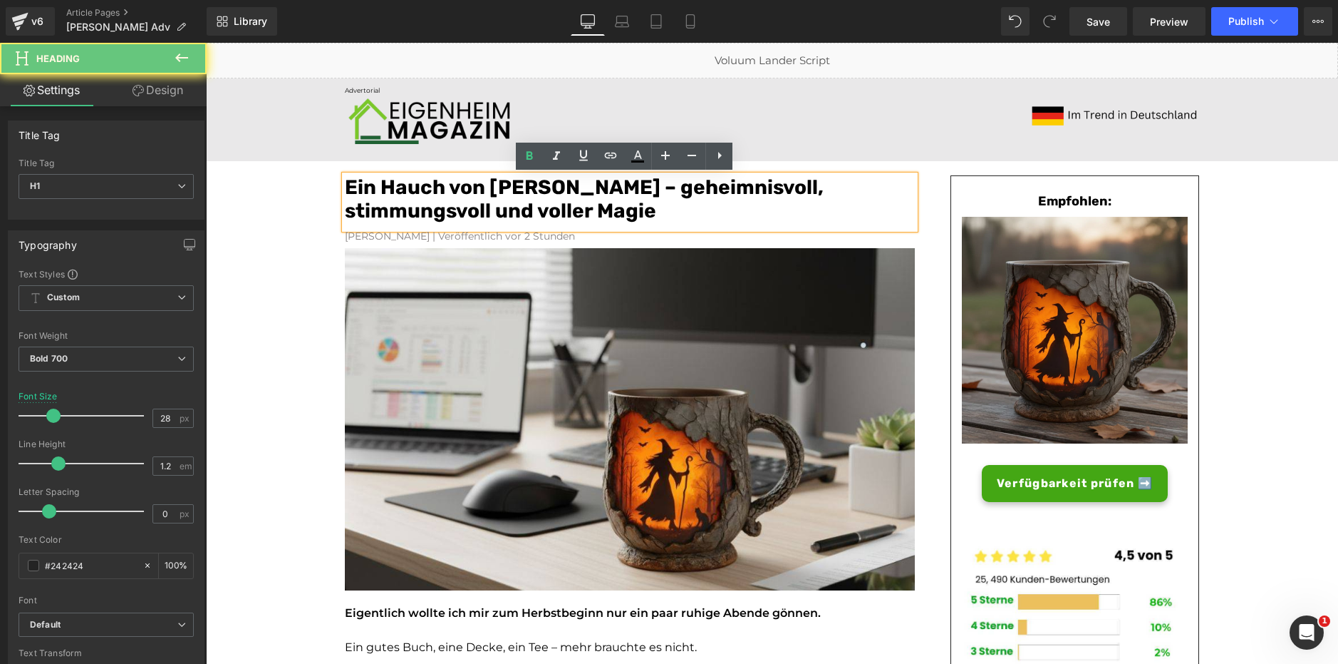
click at [450, 202] on font "Ein Hauch von Waldzauber – geheimnisvoll, stimmungsvoll und voller Magie" at bounding box center [584, 199] width 479 height 48
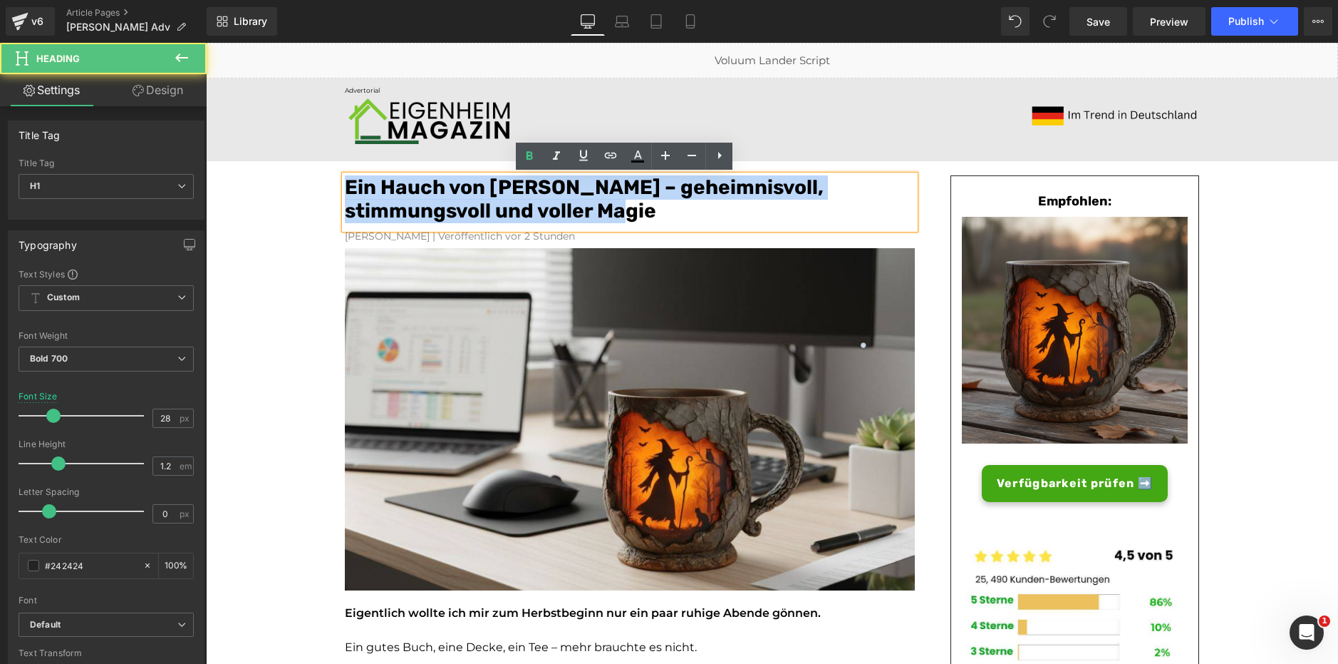
click at [450, 202] on font "Ein Hauch von Waldzauber – geheimnisvoll, stimmungsvoll und voller Magie" at bounding box center [584, 199] width 479 height 48
copy font "Ein Hauch von Waldzauber – geheimnisvoll, stimmungsvoll und voller Magie"
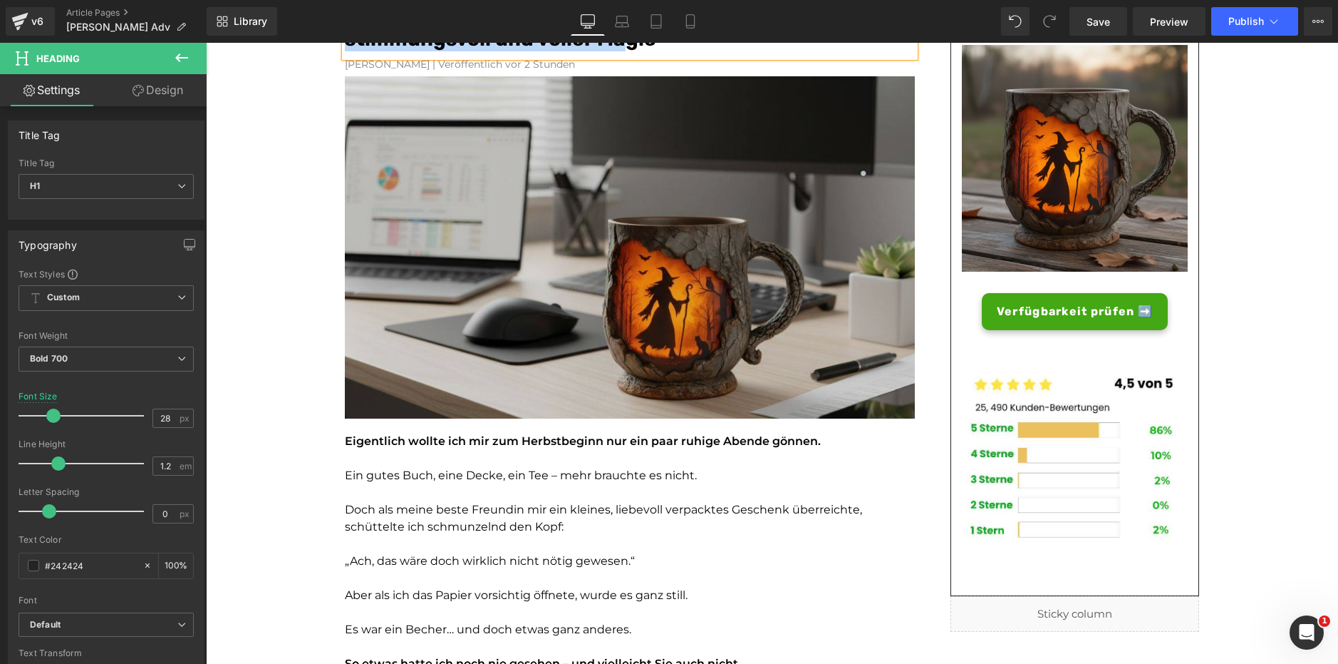
scroll to position [160, 0]
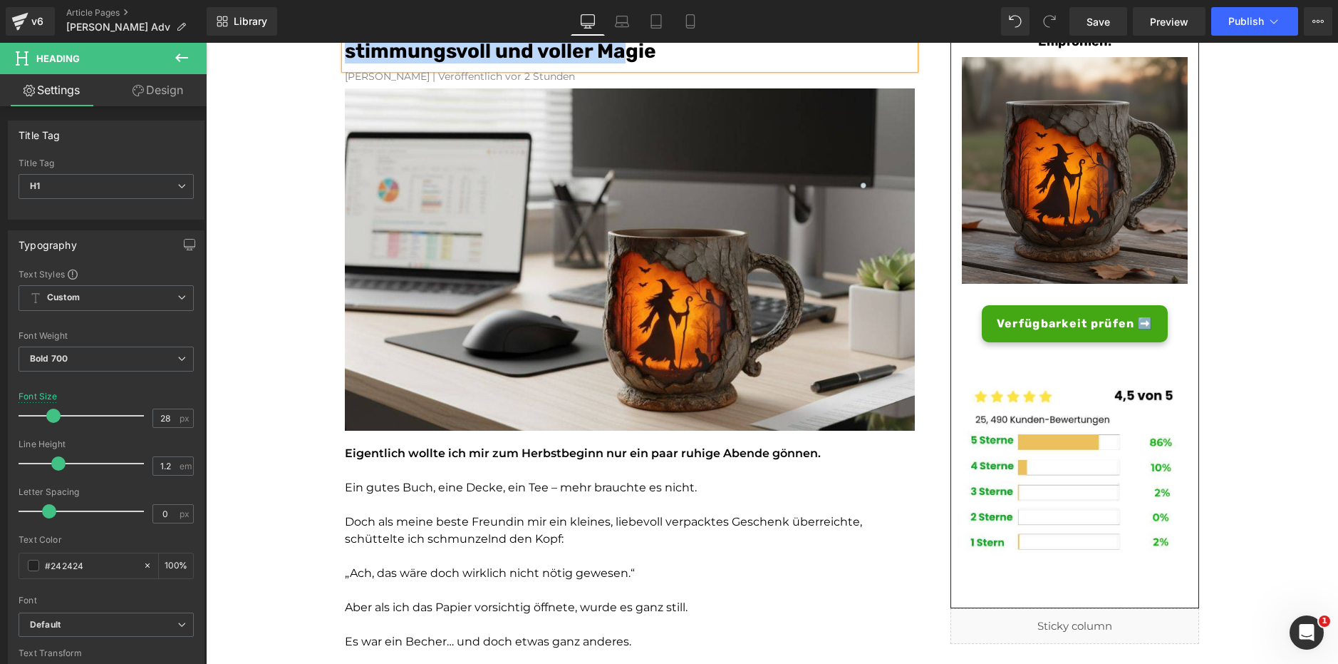
click at [537, 452] on font "Eigentlich wollte ich mir zum Herbstbeginn nur ein paar ruhige Abende gönnen." at bounding box center [583, 453] width 476 height 14
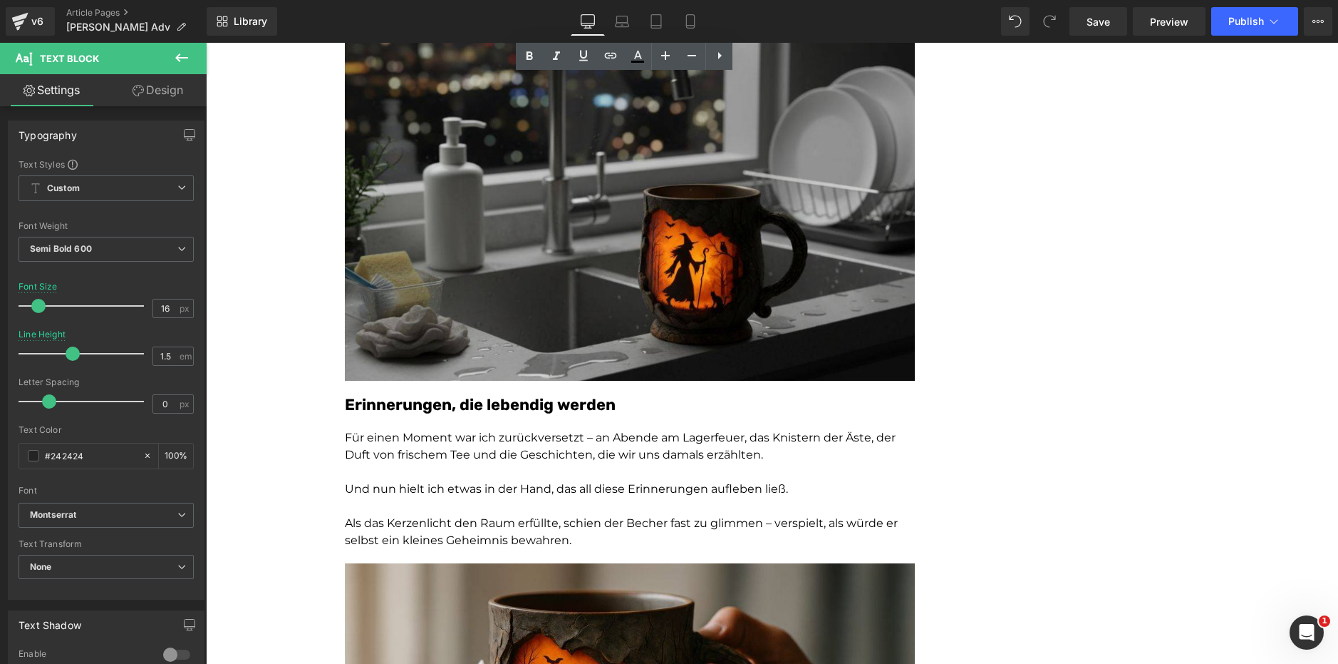
click at [533, 440] on span "Für einen Moment war ich zurückversetzt – an Abende am Lagerfeuer, das Knistern…" at bounding box center [620, 445] width 551 height 31
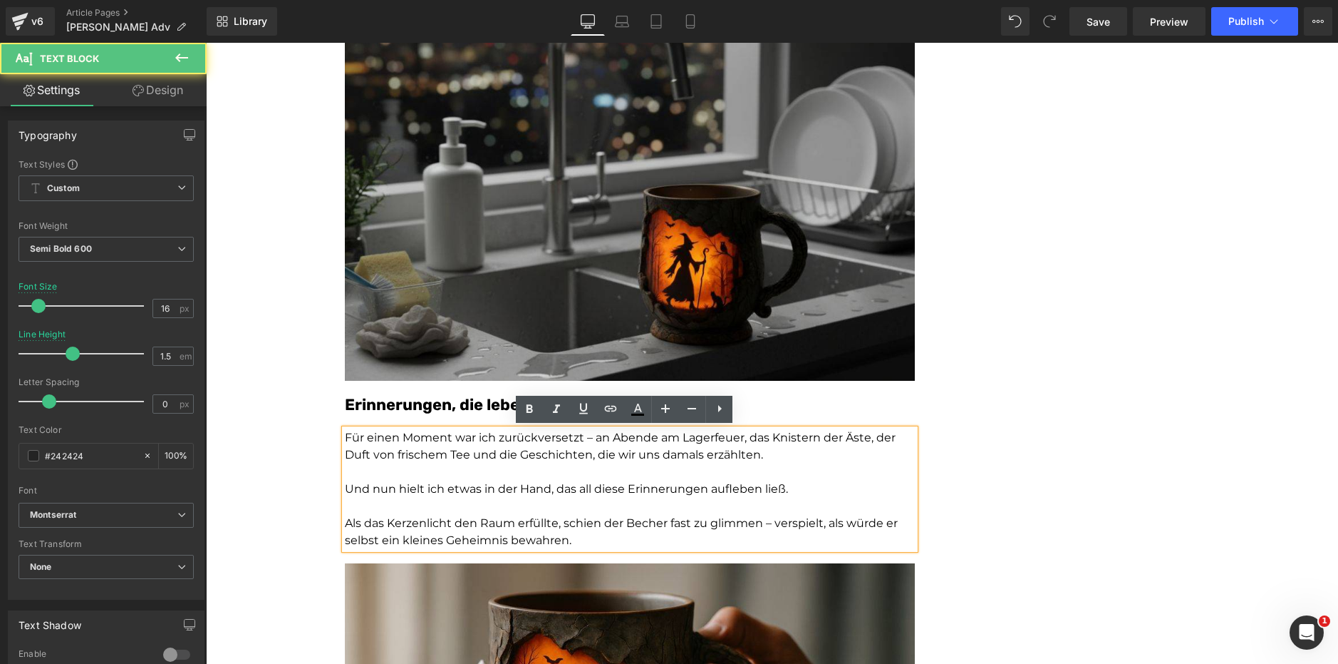
scroll to position [940, 0]
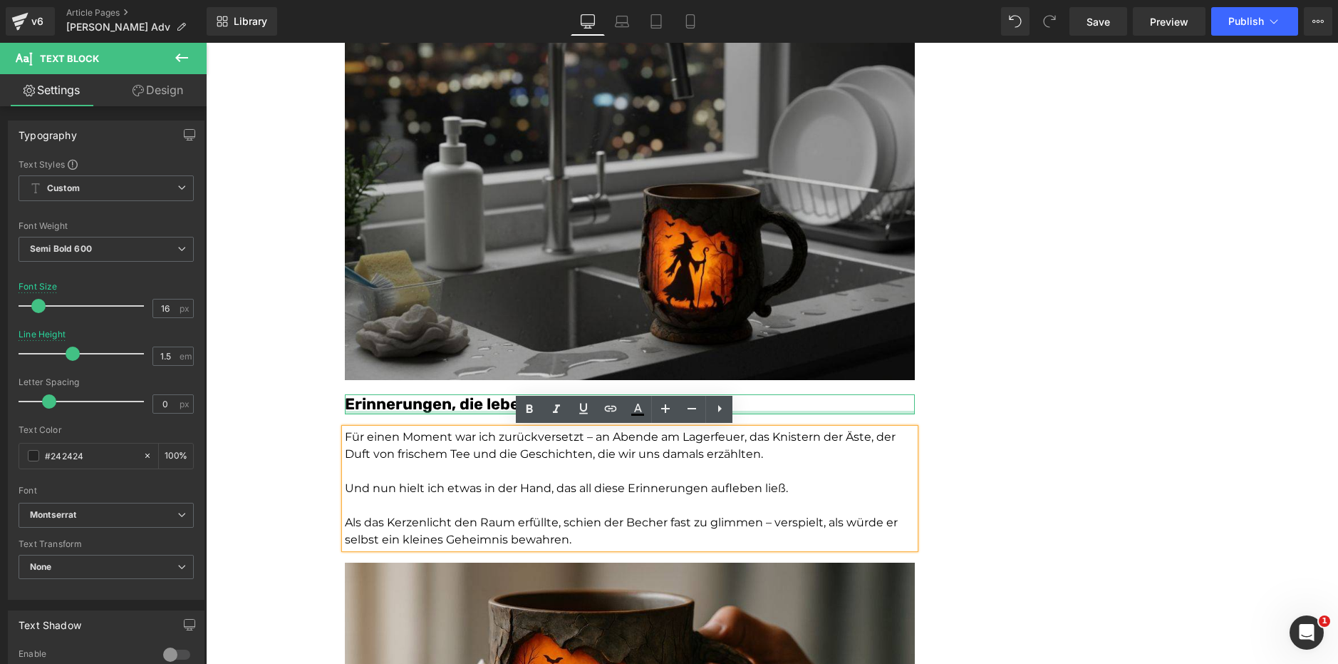
click at [405, 411] on div at bounding box center [630, 413] width 570 height 4
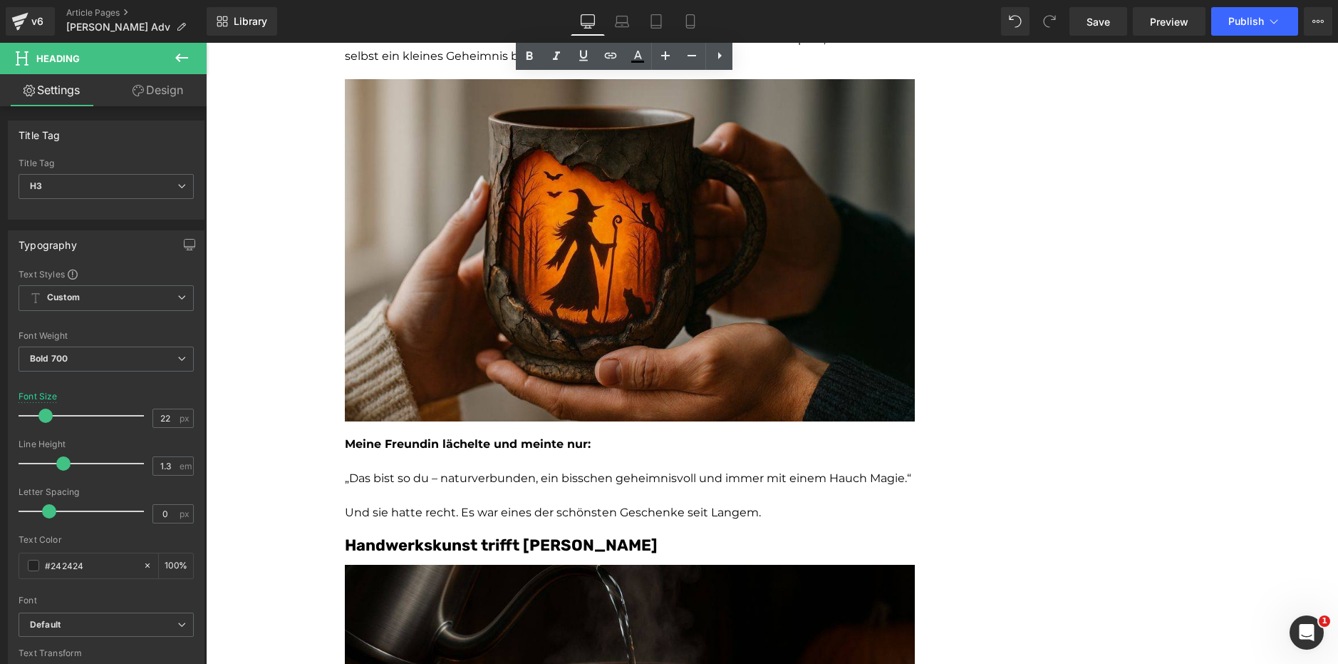
scroll to position [1425, 0]
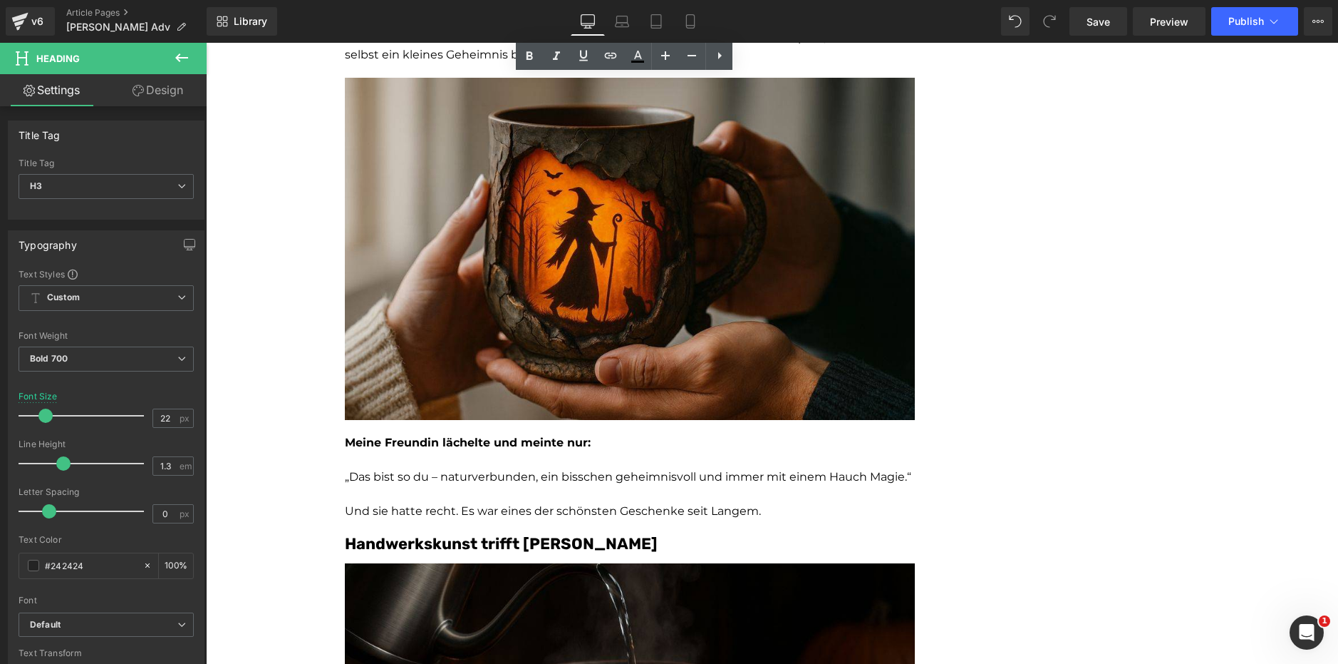
click at [436, 437] on div "Meine Freundin lächelte und meinte nur: „Das bist so du – naturverbunden, ein b…" at bounding box center [630, 477] width 570 height 86
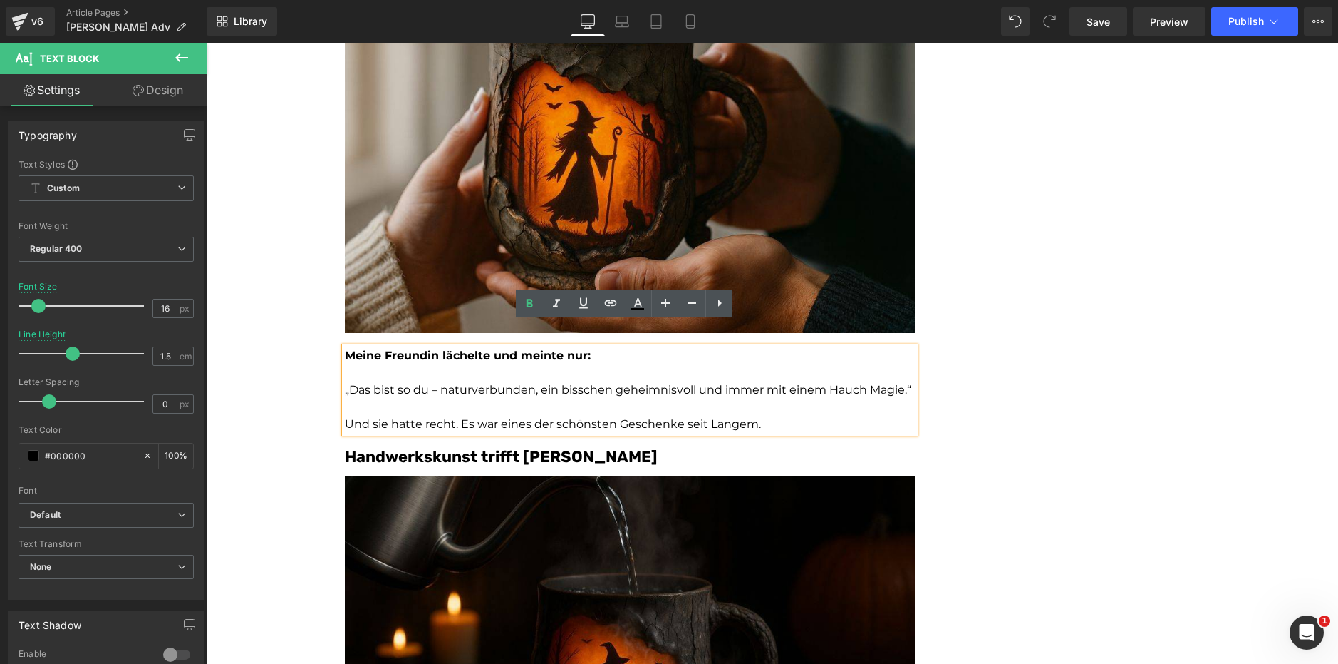
scroll to position [1543, 0]
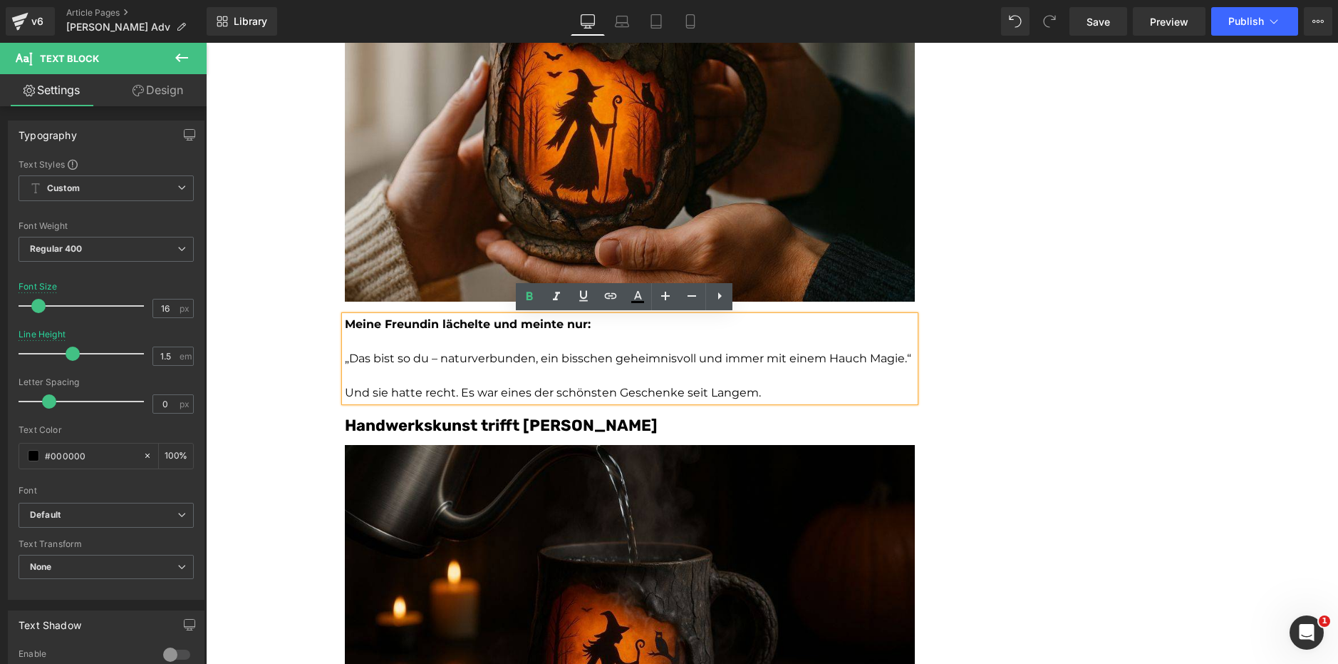
click at [456, 420] on font "Handwerkskunst trifft Waldmagie" at bounding box center [501, 424] width 312 height 19
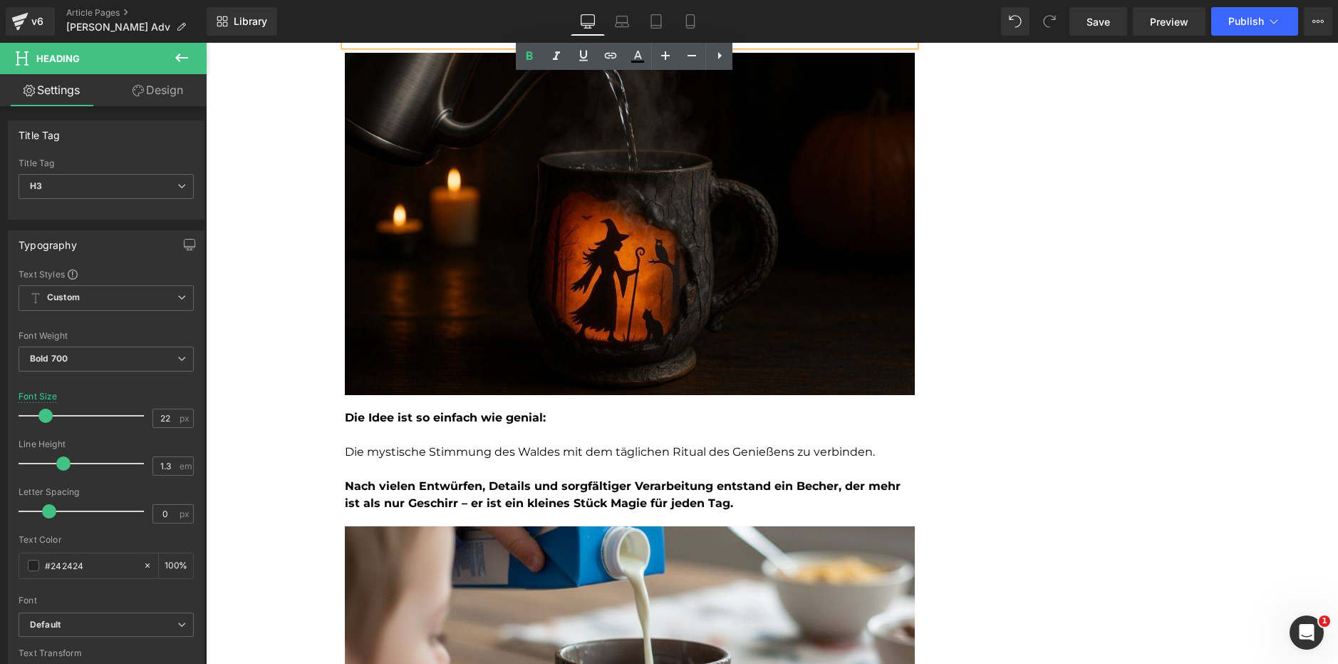
click at [456, 421] on strong "Die Idee ist so einfach wie genial:" at bounding box center [445, 418] width 201 height 14
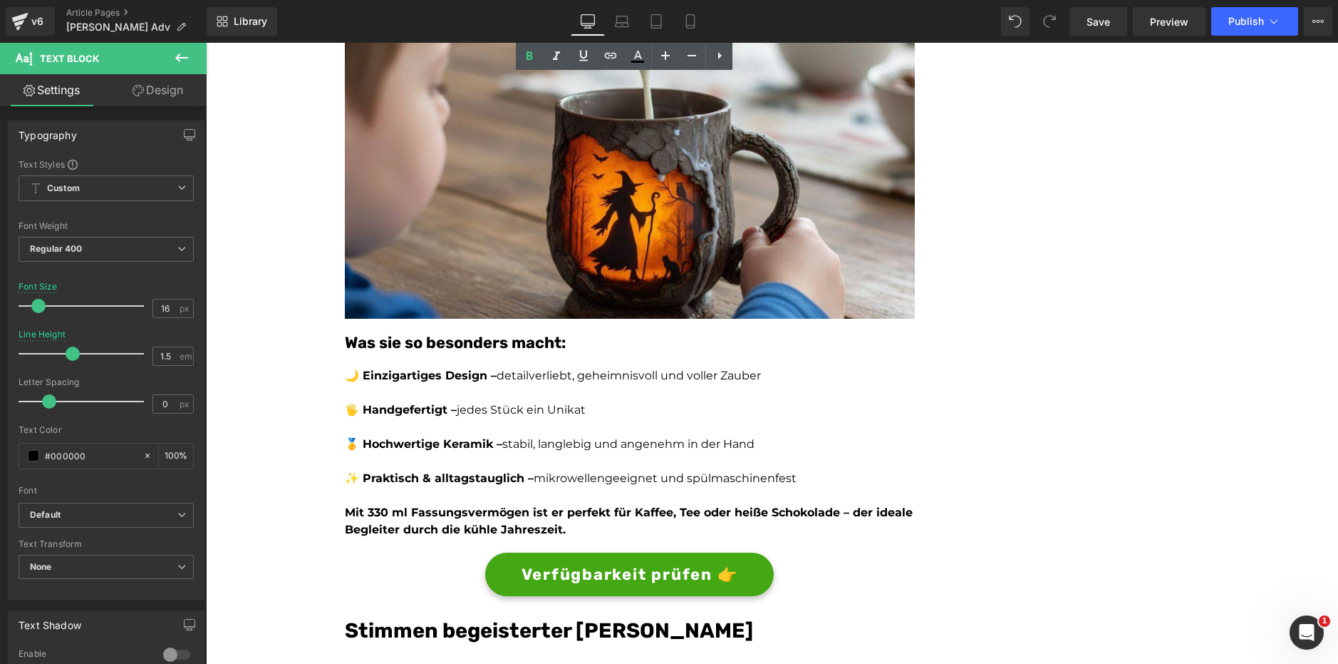
scroll to position [2507, 0]
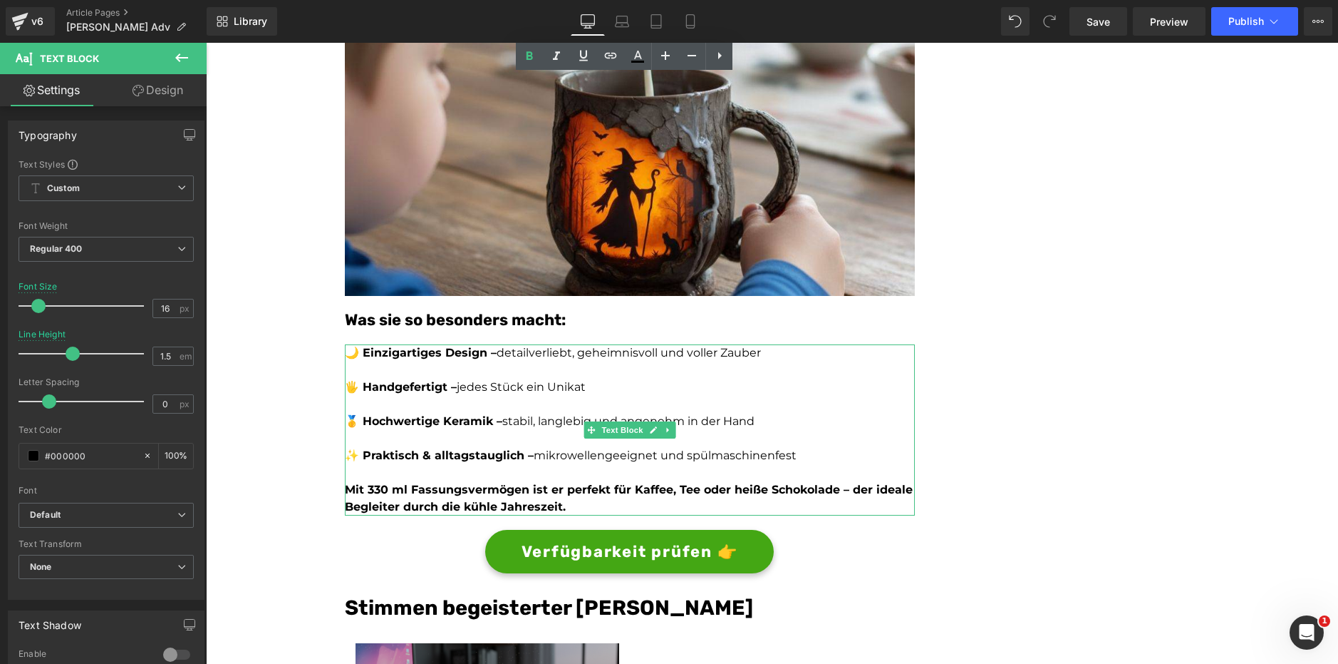
click at [500, 438] on p at bounding box center [630, 438] width 570 height 17
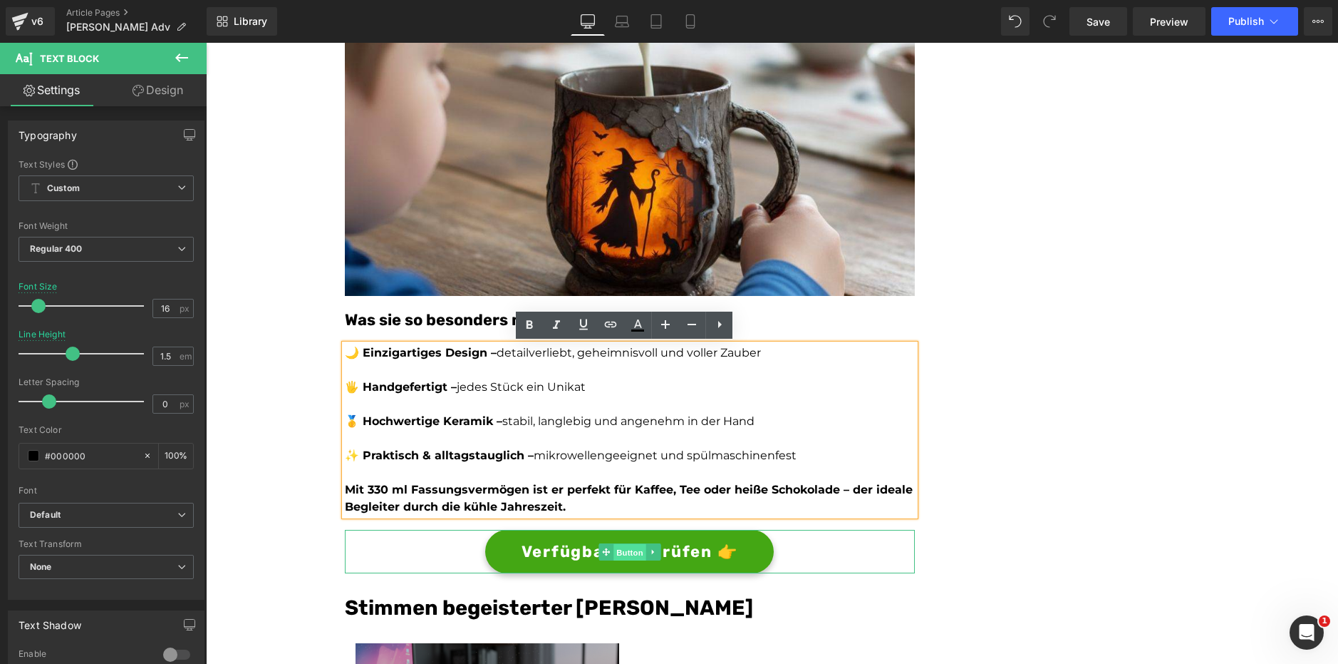
click at [629, 551] on span "Button" at bounding box center [630, 552] width 33 height 17
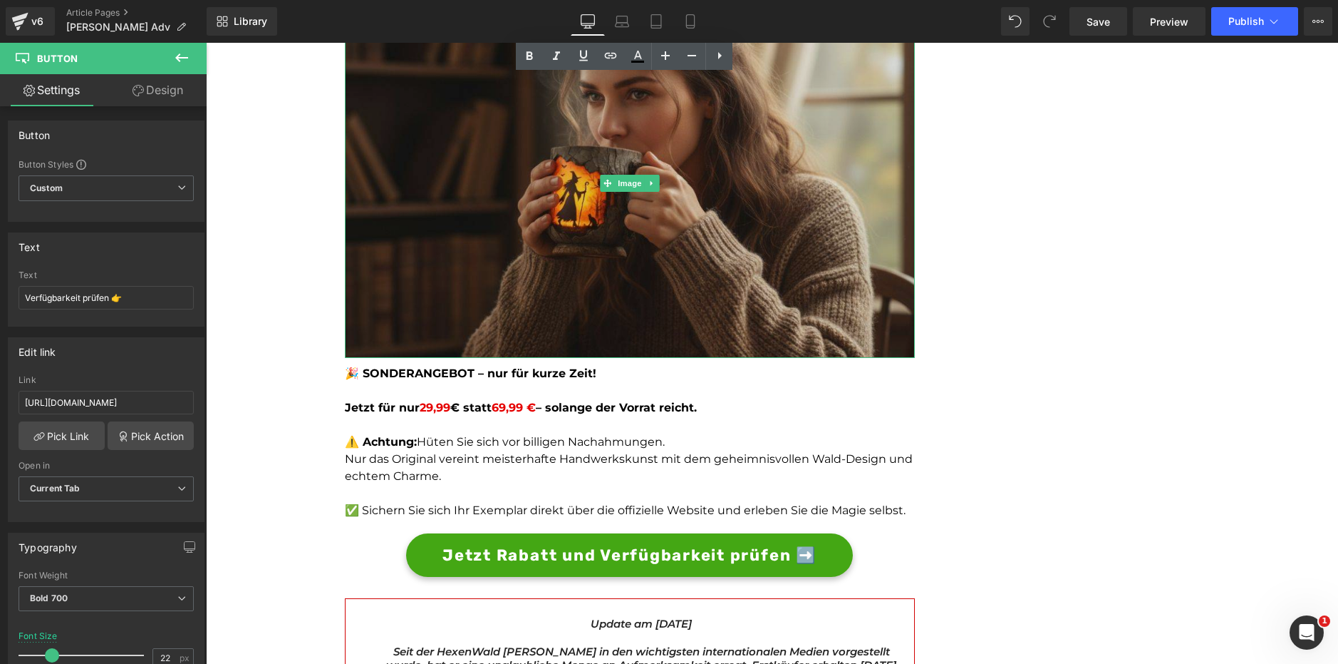
scroll to position [4056, 0]
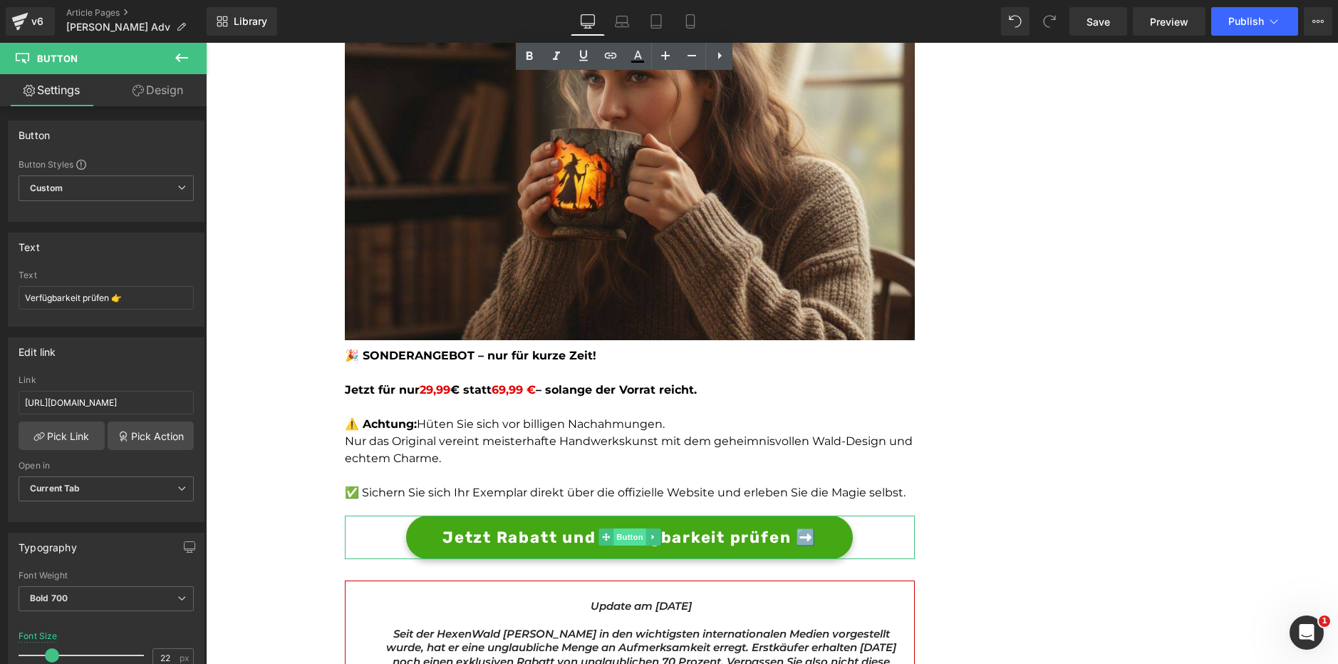
click at [623, 530] on span "Button" at bounding box center [630, 536] width 33 height 17
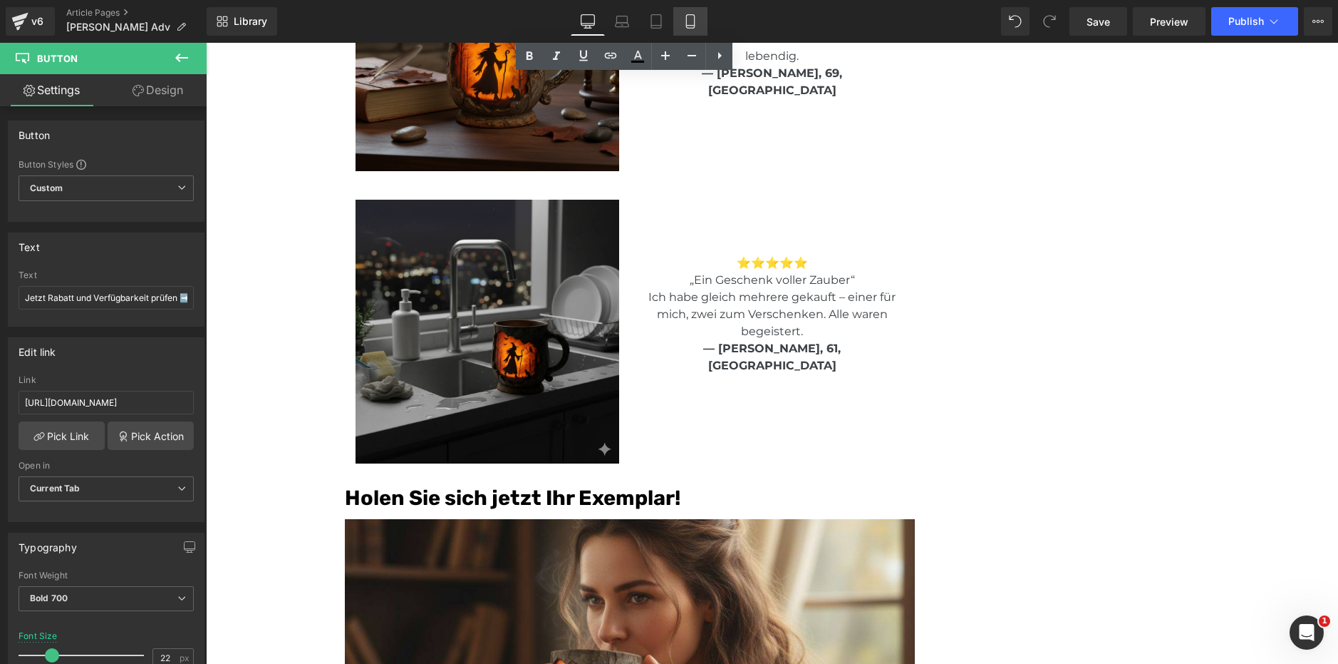
click at [684, 19] on icon at bounding box center [690, 21] width 14 height 14
type input "14"
type input "100"
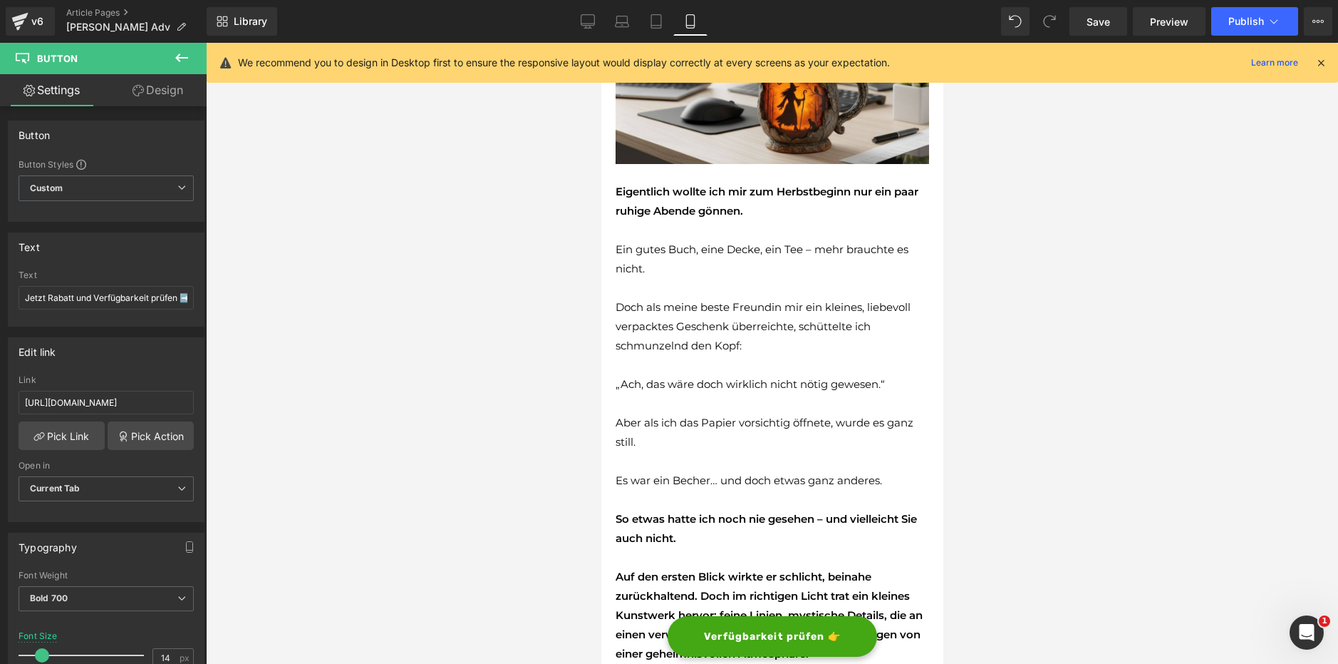
scroll to position [0, 0]
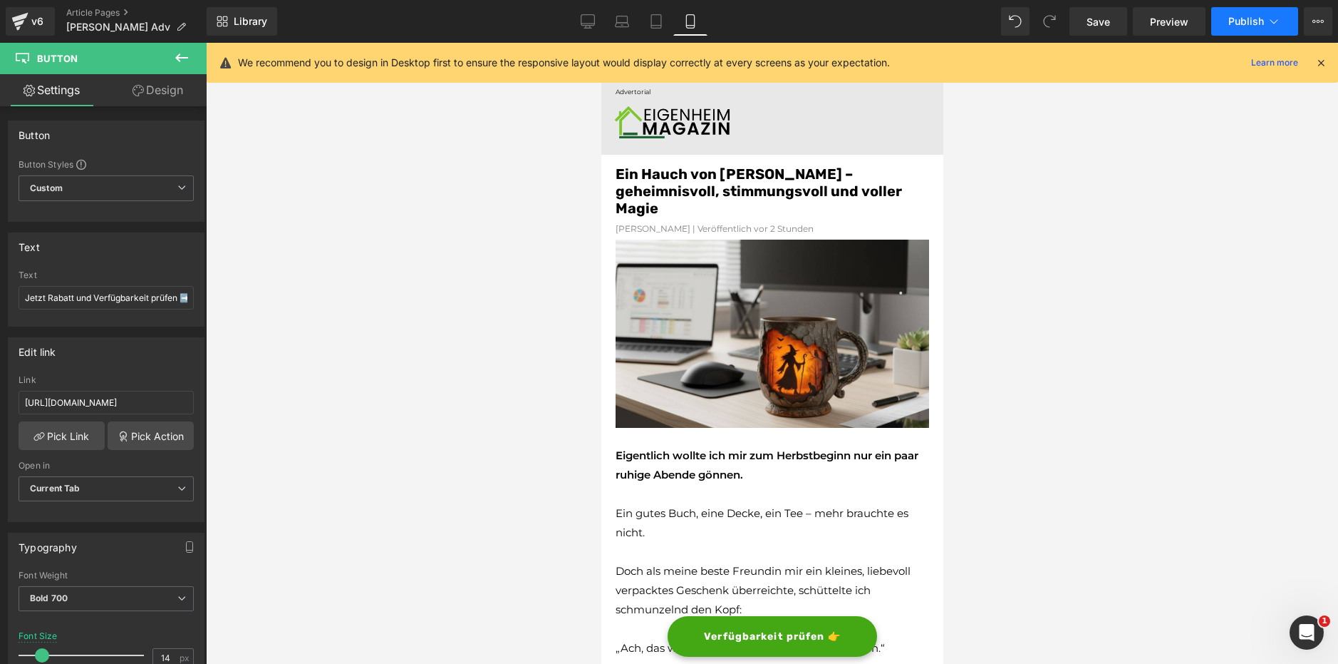
click at [1277, 11] on button "Publish" at bounding box center [1255, 21] width 87 height 29
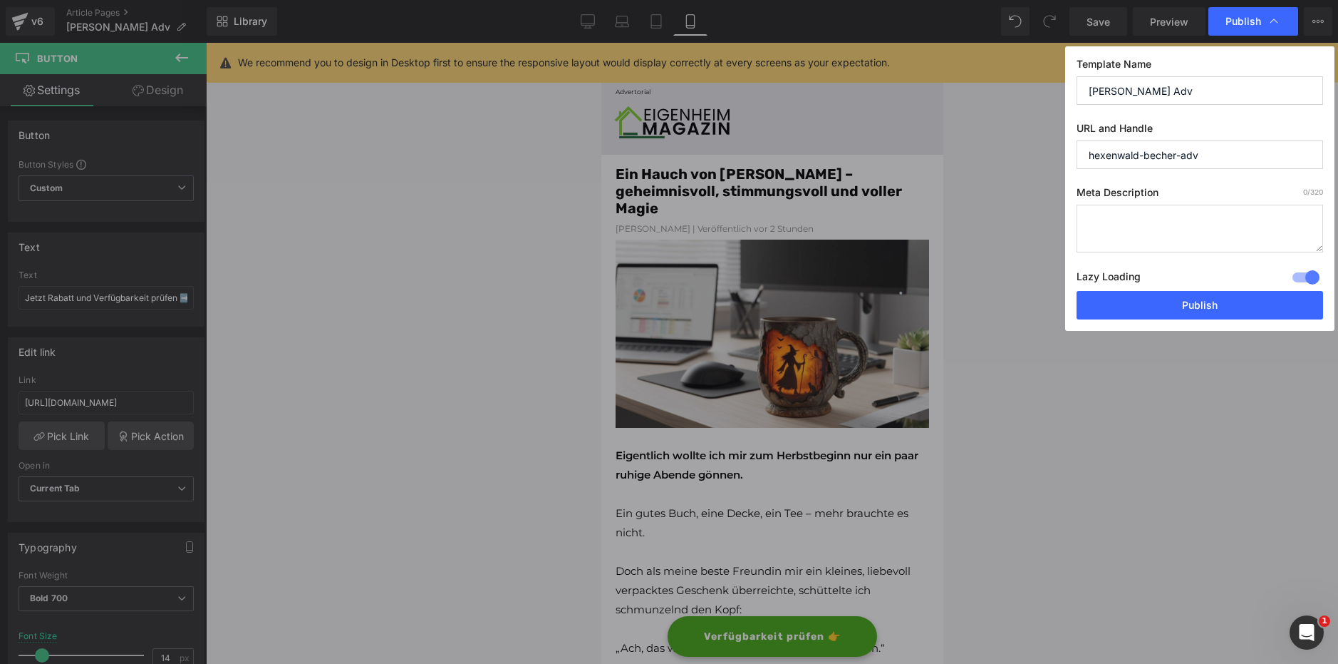
click at [1311, 271] on div at bounding box center [1306, 277] width 34 height 23
click at [1256, 306] on button "Publish" at bounding box center [1200, 305] width 247 height 29
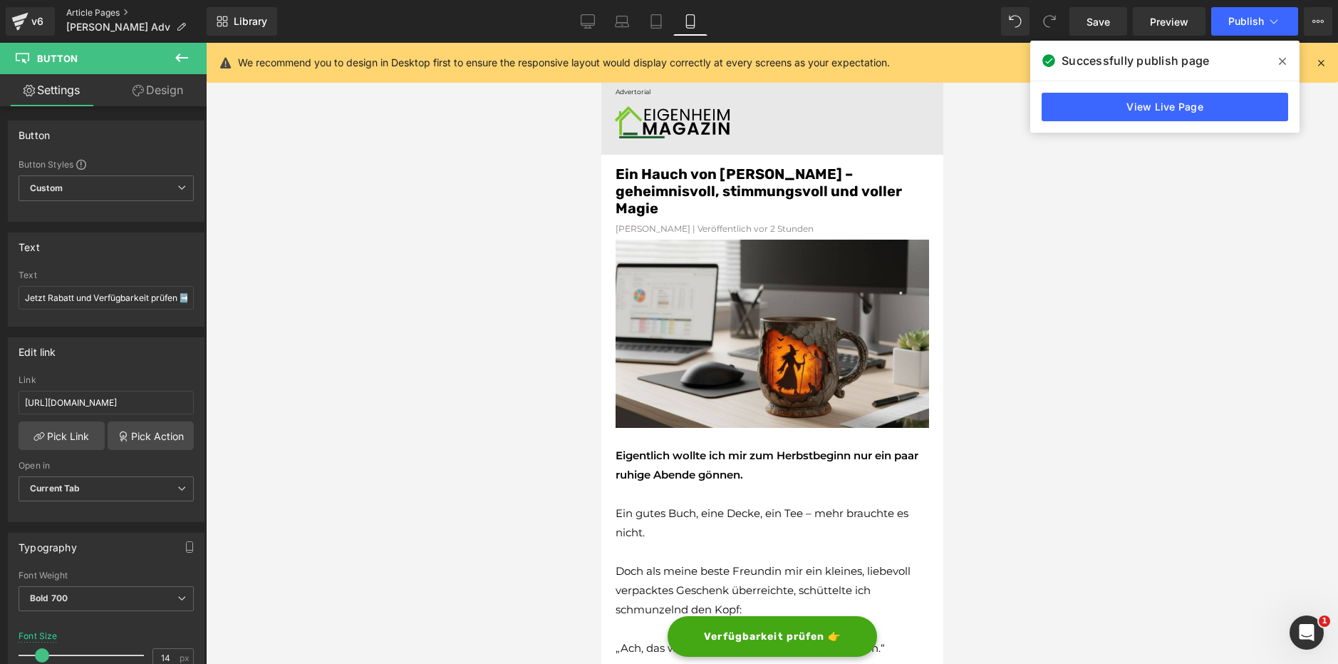
click at [118, 9] on link "Article Pages" at bounding box center [136, 12] width 140 height 11
